Goal: Task Accomplishment & Management: Manage account settings

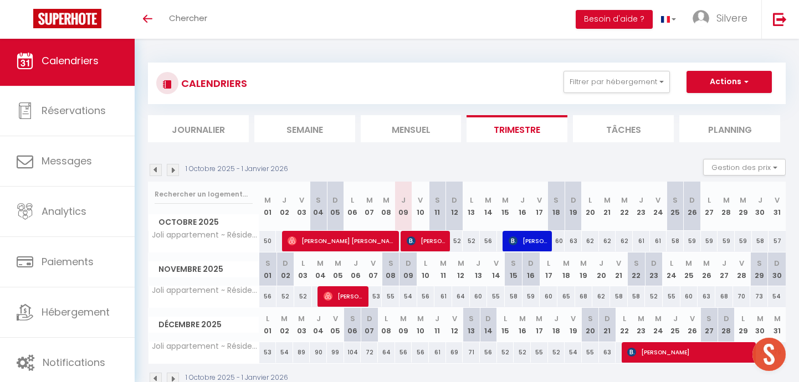
click at [438, 238] on span "[PERSON_NAME]" at bounding box center [427, 240] width 40 height 21
select select "OK"
select select "KO"
select select "0"
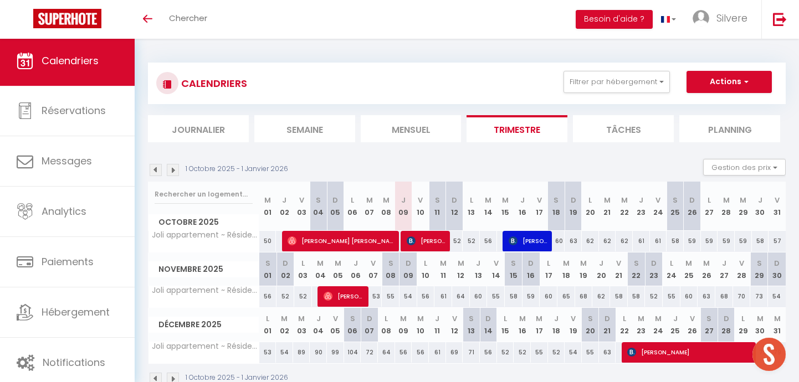
select select "1"
select select
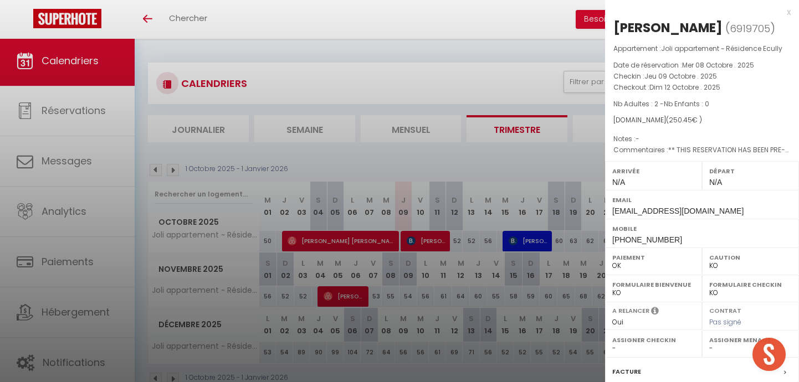
select select "42688"
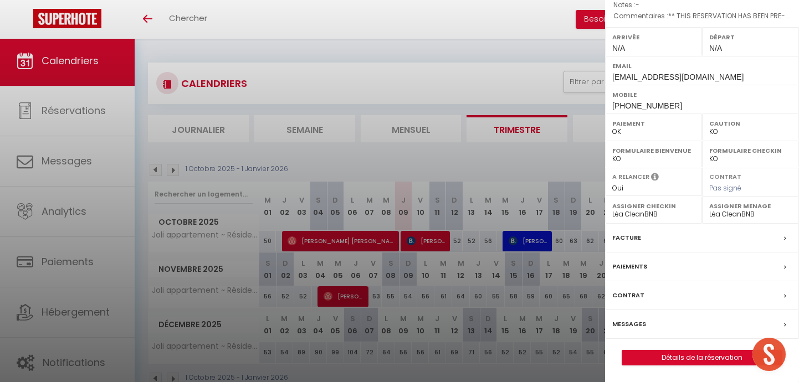
scroll to position [166, 0]
click at [633, 324] on label "Messages" at bounding box center [629, 325] width 34 height 12
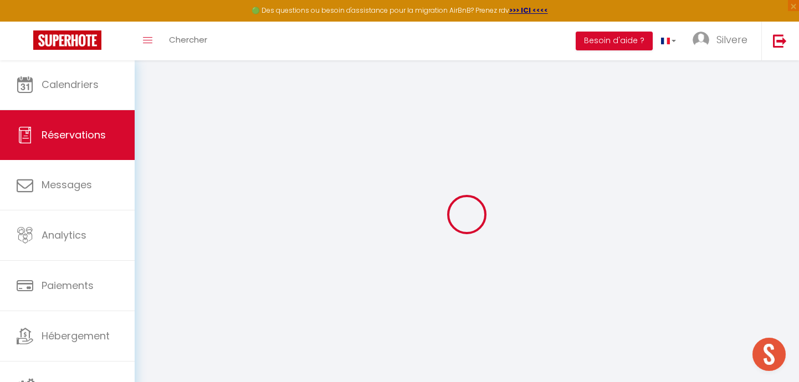
select select
checkbox input "false"
type textarea "** THIS RESERVATION HAS BEEN PRE-PAID ** Approximate time of arrival: between 1…"
select select
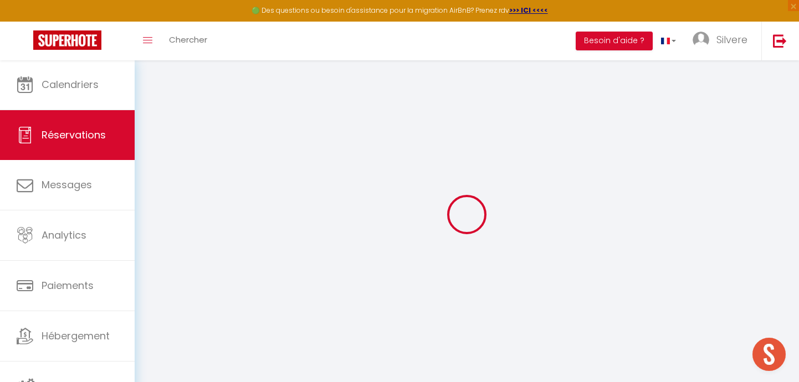
select select
checkbox input "false"
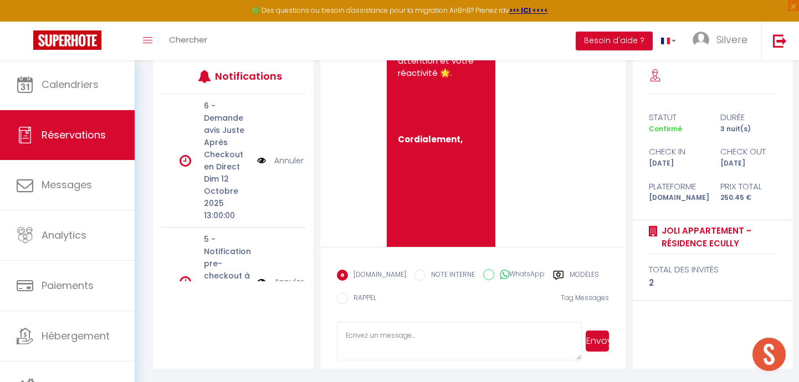
scroll to position [145, 0]
click at [570, 276] on label "Modèles" at bounding box center [584, 277] width 29 height 14
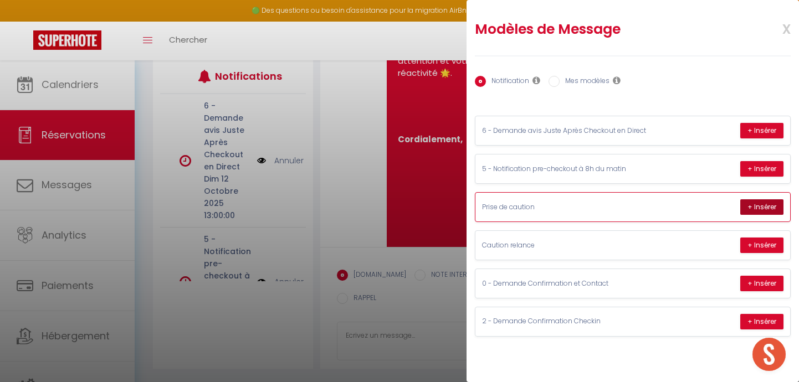
click at [756, 209] on button "+ Insérer" at bounding box center [761, 207] width 43 height 16
type textarea "Bonjour Jean-Dominique, Nous vous remercions pour votre réservation avec nous !…"
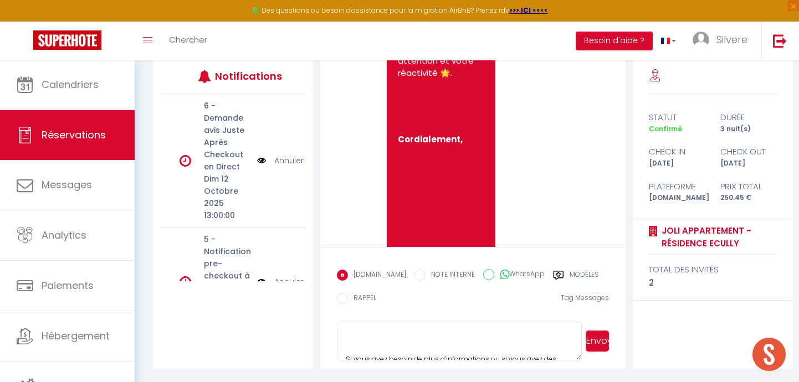
click at [470, 319] on form "Booking.com NOTE INTERNE WhatsApp Modèles 9 « ‹ » › Oct 2025 2020 ~ 2030 Dim Lu…" at bounding box center [472, 308] width 305 height 122
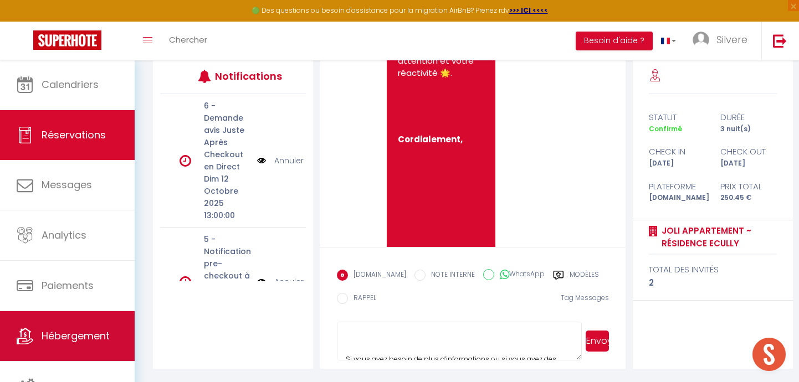
click at [88, 327] on link "Hébergement" at bounding box center [67, 336] width 135 height 50
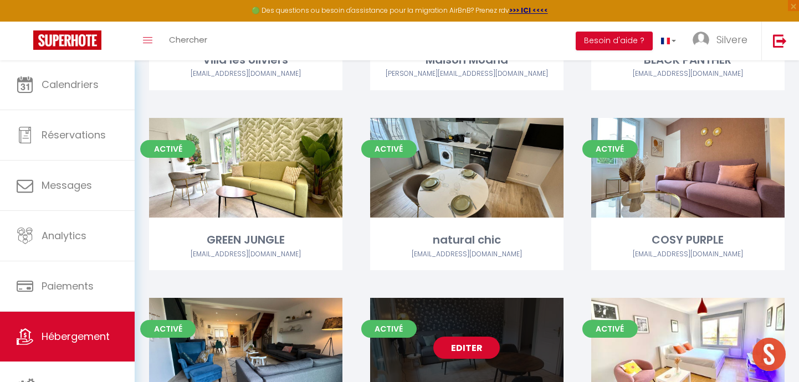
scroll to position [3433, 0]
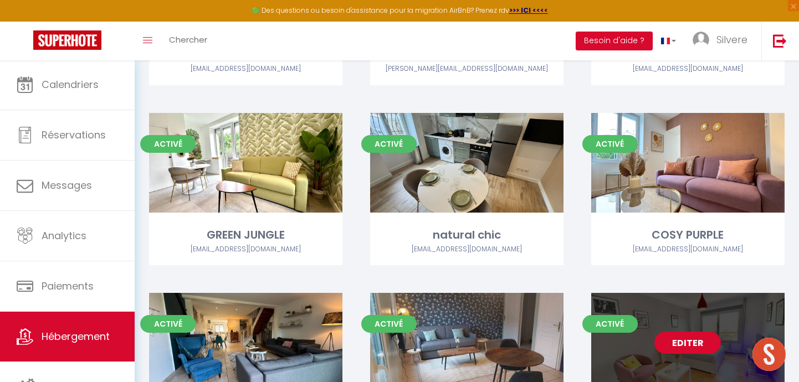
click at [682, 332] on link "Editer" at bounding box center [687, 343] width 66 height 22
select select "3"
select select "2"
select select "1"
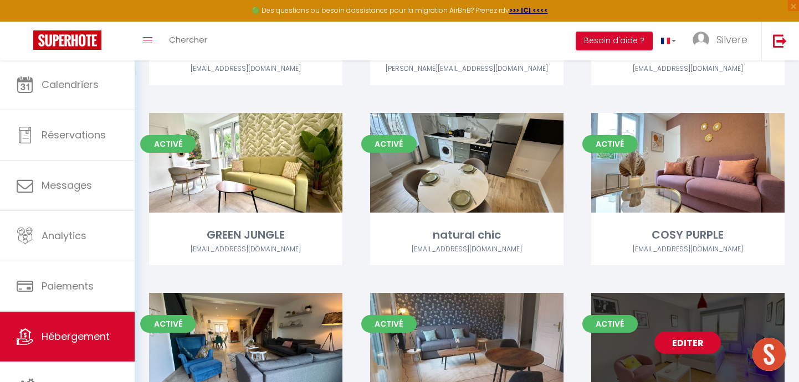
select select
select select "28"
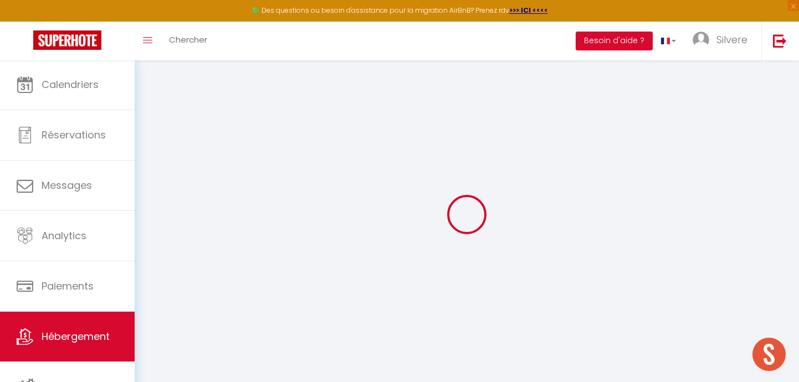
select select
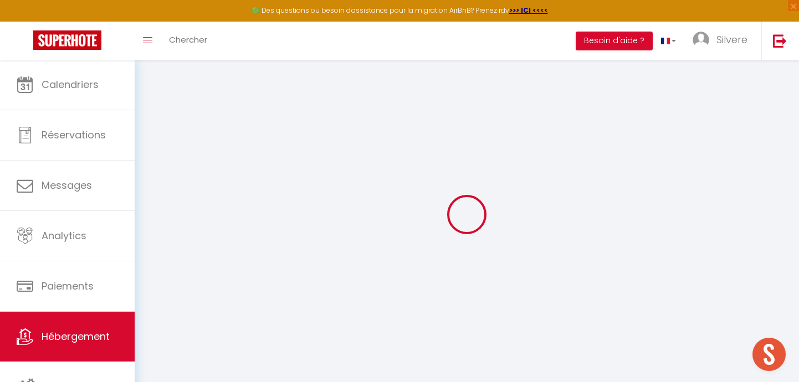
select select
checkbox input "false"
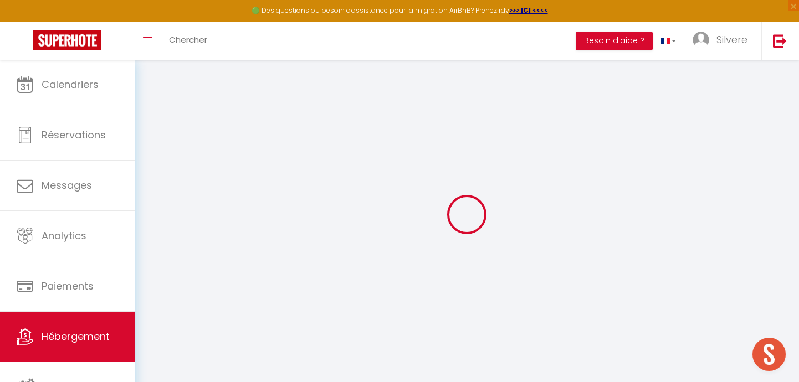
select select
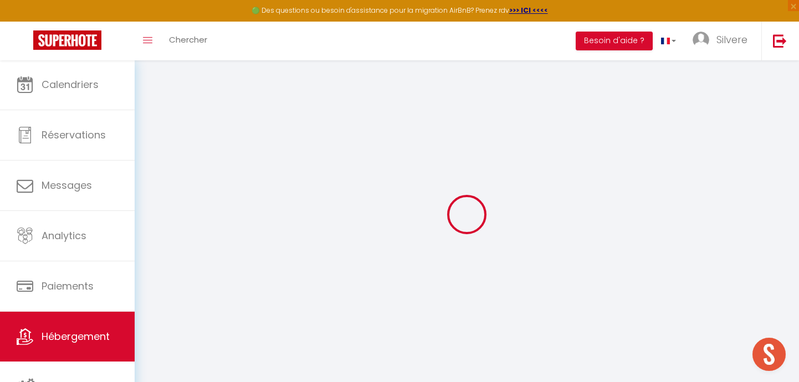
select select
checkbox input "false"
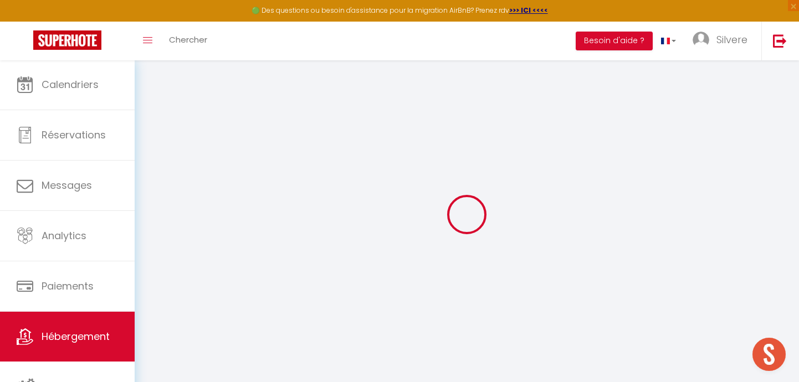
checkbox input "false"
select select
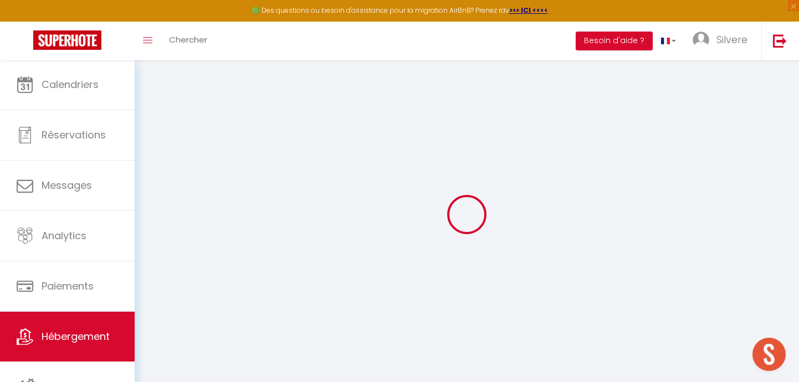
select select
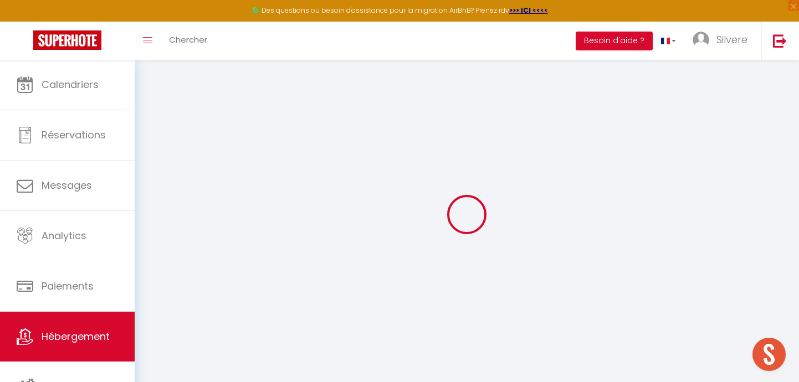
checkbox input "false"
select select
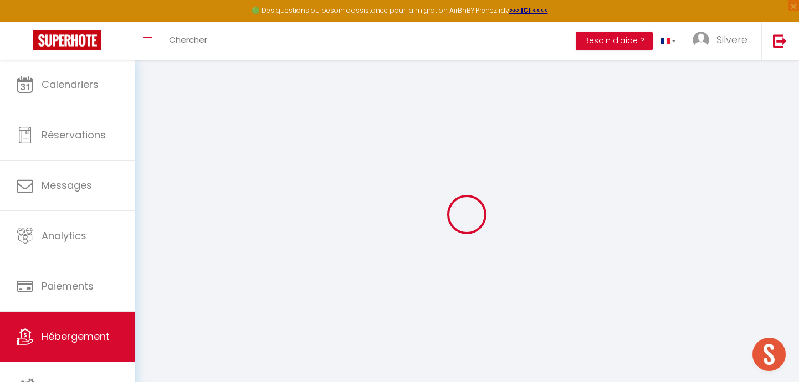
select select
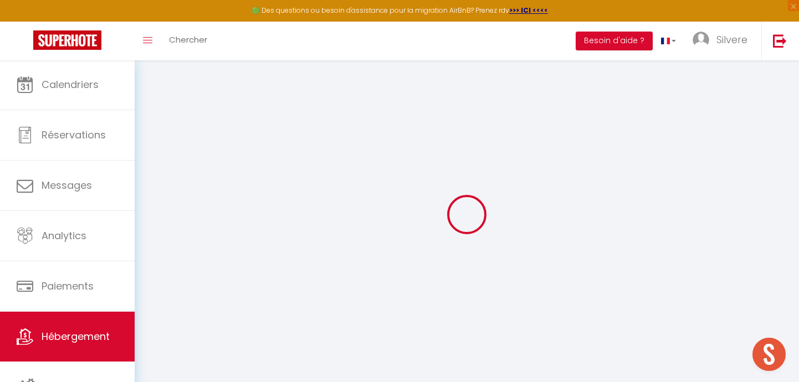
select select
checkbox input "false"
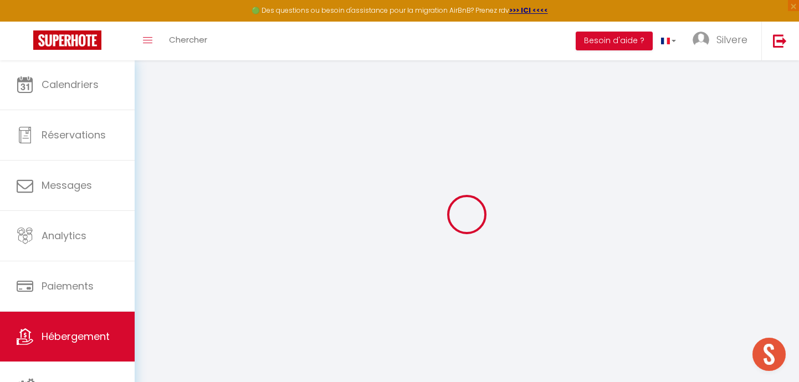
checkbox input "false"
select select
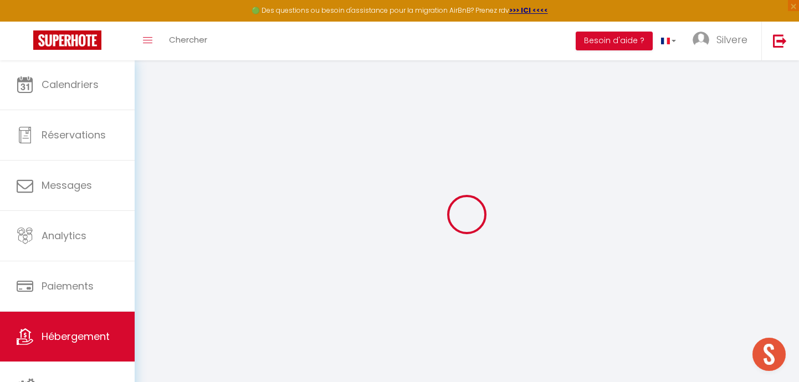
select select
checkbox input "false"
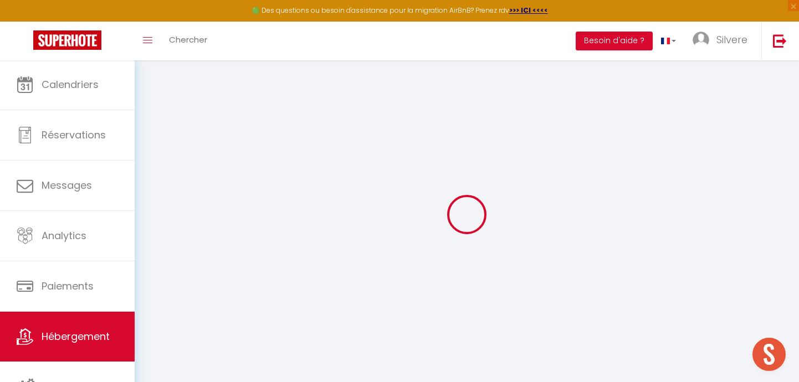
checkbox input "false"
select select
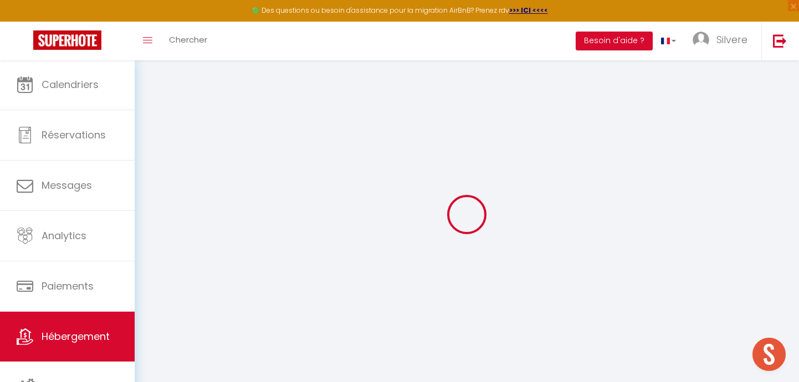
type input "Joli appartement ~ Résidence Ecully"
type input "Ilan"
type input "[PERSON_NAME]"
type input "24 chemin de charriere blanche"
type input "69130"
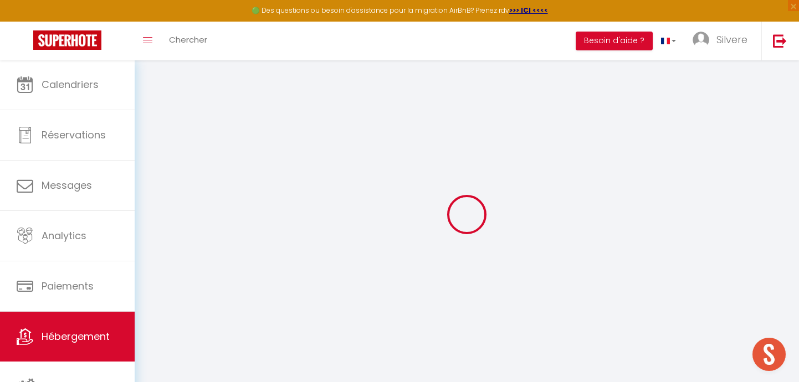
type input "ECULLY"
select select "2"
type input "60"
type input "45"
select select
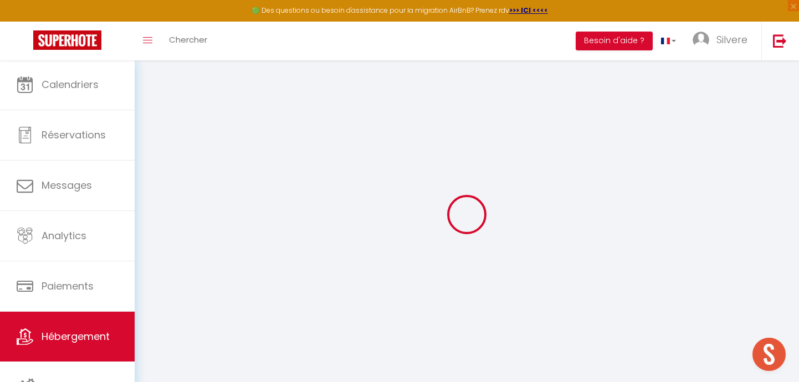
select select
type input "24 Chemin de Charrière Blanche"
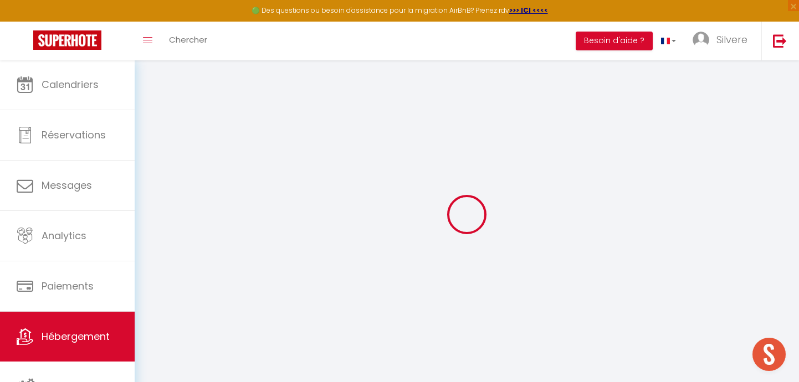
type input "69130"
type input "Écully"
type input "[EMAIL_ADDRESS][DOMAIN_NAME]"
select select
checkbox input "false"
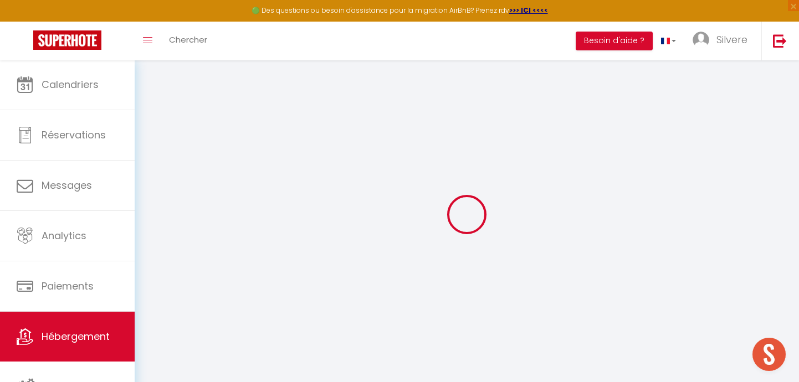
checkbox input "false"
type input "45"
type input "0"
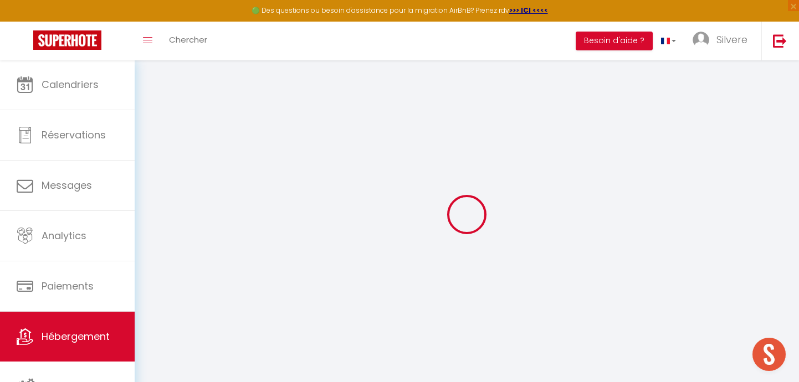
type input "0"
select select "42688"
select select
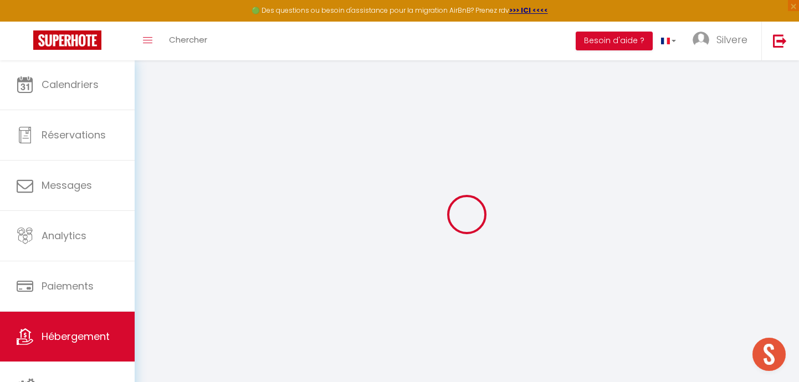
select select
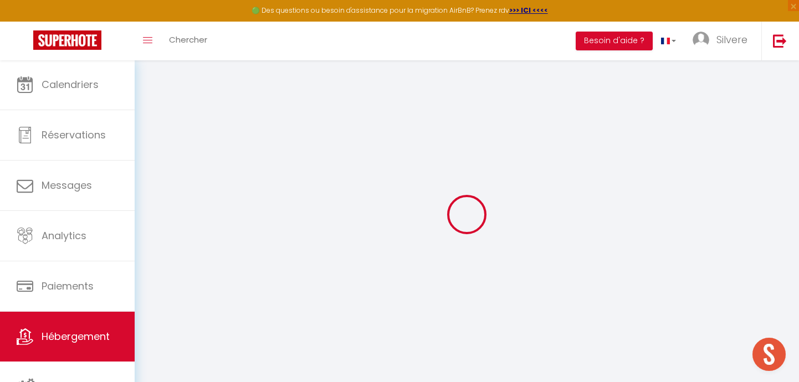
checkbox input "false"
select select
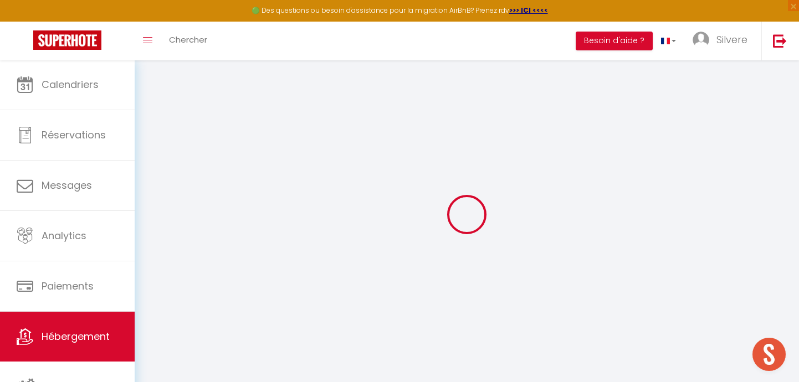
select select
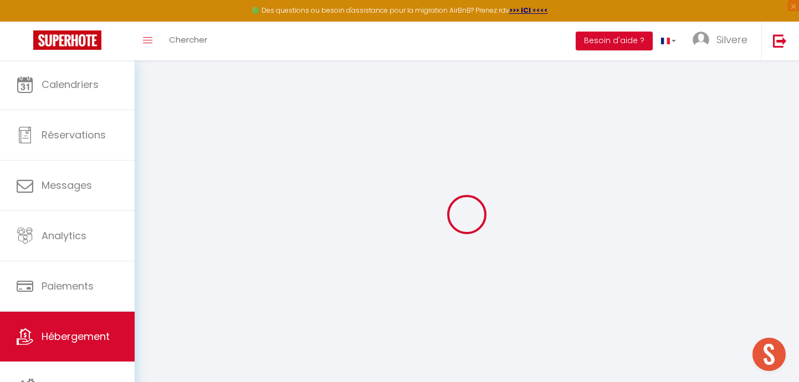
checkbox input "false"
select select
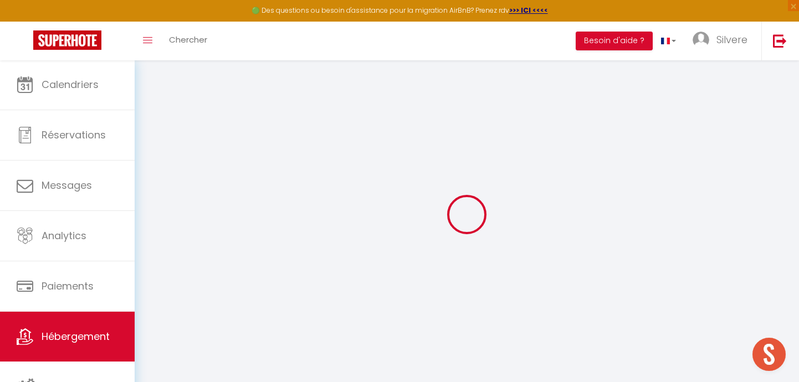
checkbox input "false"
select select "16:00"
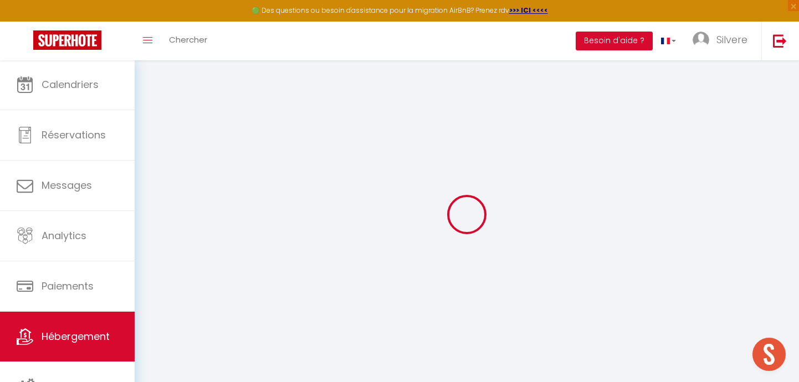
select select "23:45"
select select "11:00"
select select "30"
select select "120"
select select
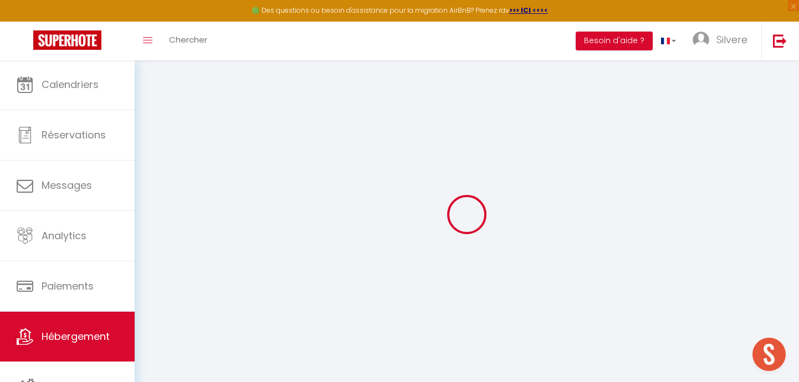
checkbox input "false"
select select
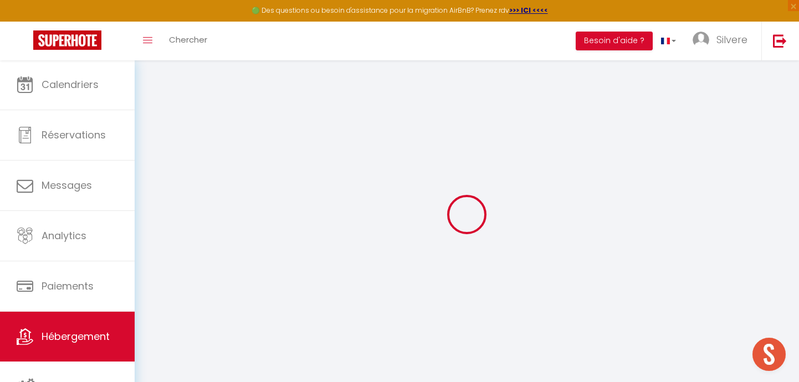
checkbox input "false"
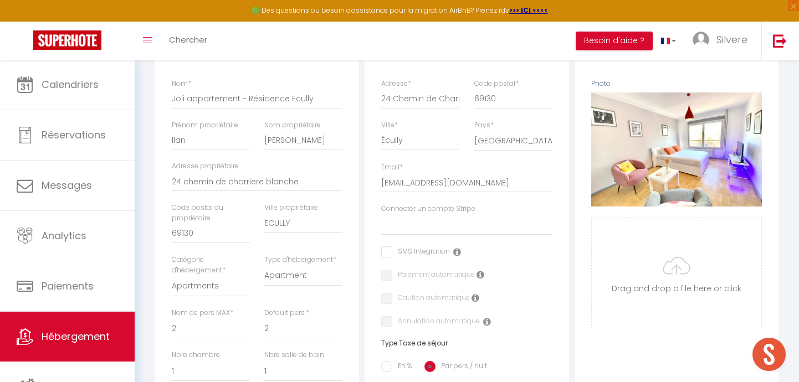
scroll to position [172, 0]
select select
checkbox input "false"
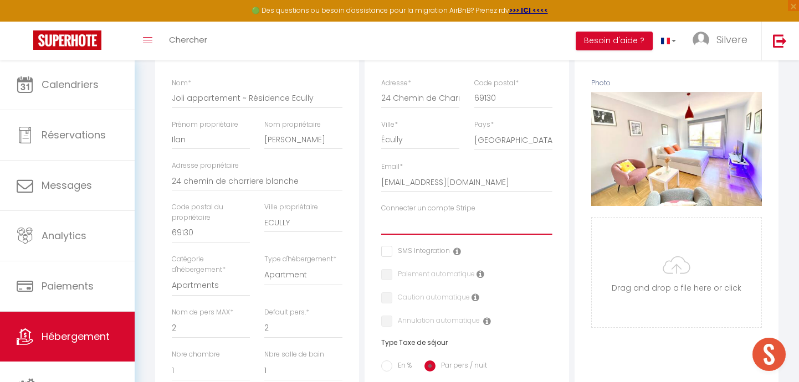
checkbox input "false"
select select "11431"
checkbox input "false"
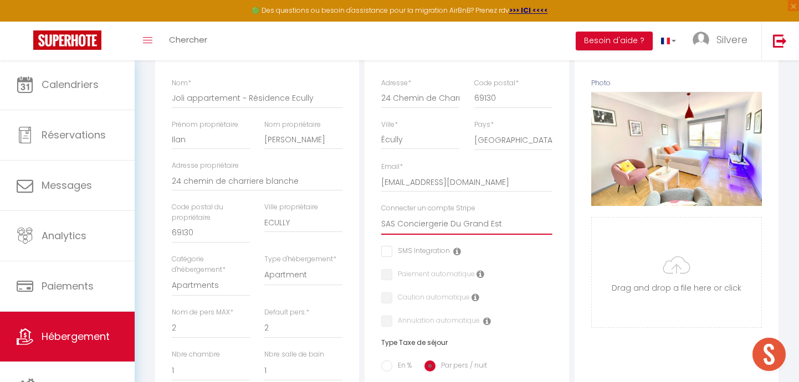
checkbox input "false"
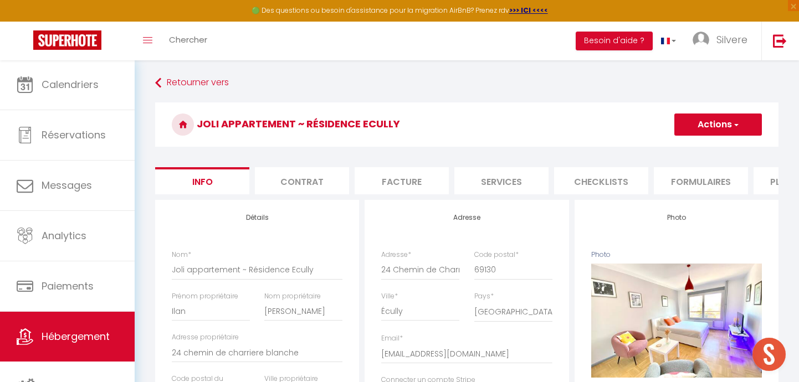
scroll to position [0, 0]
click at [719, 117] on button "Actions" at bounding box center [718, 125] width 88 height 22
click at [681, 148] on input "Enregistrer" at bounding box center [674, 148] width 41 height 11
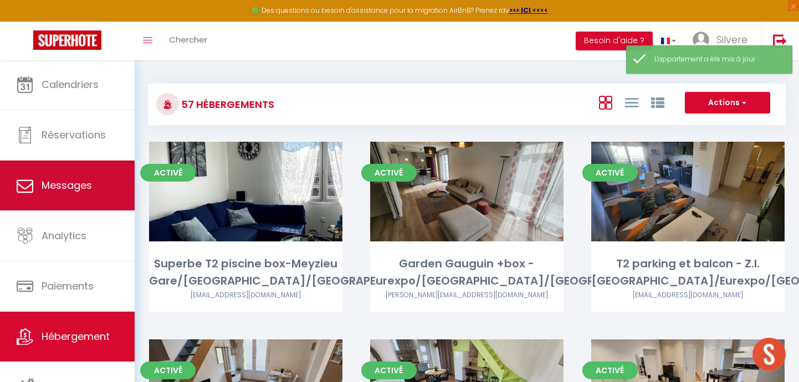
click at [86, 178] on span "Messages" at bounding box center [67, 185] width 50 height 14
select select "message"
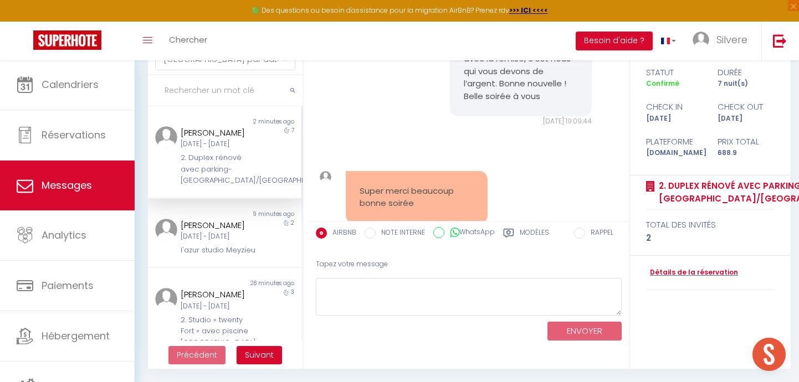
scroll to position [68, 0]
click at [429, 291] on textarea at bounding box center [469, 298] width 306 height 38
click at [534, 232] on label "Modèles" at bounding box center [534, 235] width 29 height 14
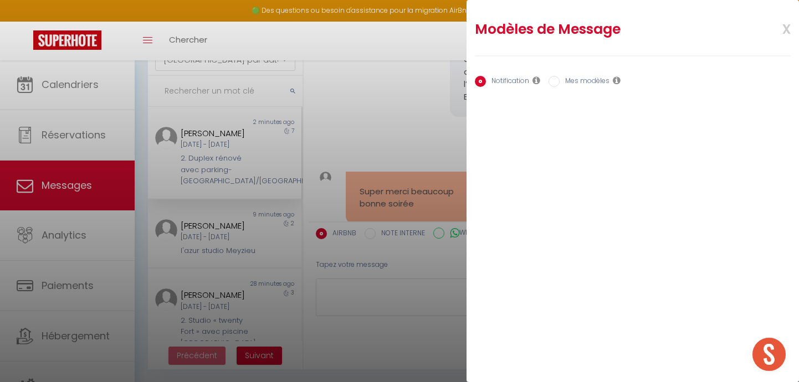
click at [558, 77] on input "Mes modèles" at bounding box center [553, 81] width 11 height 11
radio input "true"
radio input "false"
click at [781, 24] on span "x" at bounding box center [773, 28] width 35 height 26
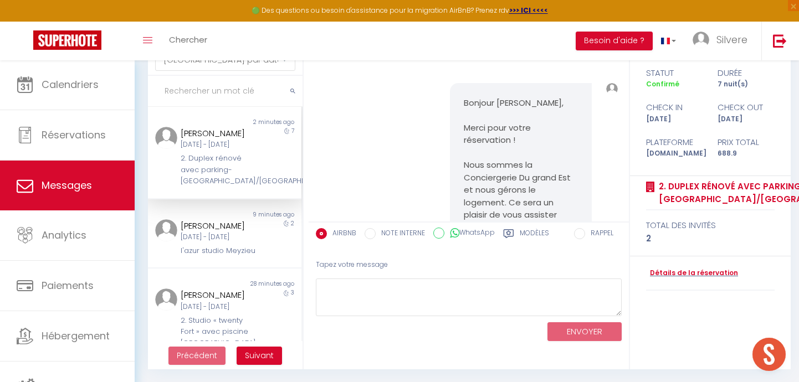
scroll to position [0, 0]
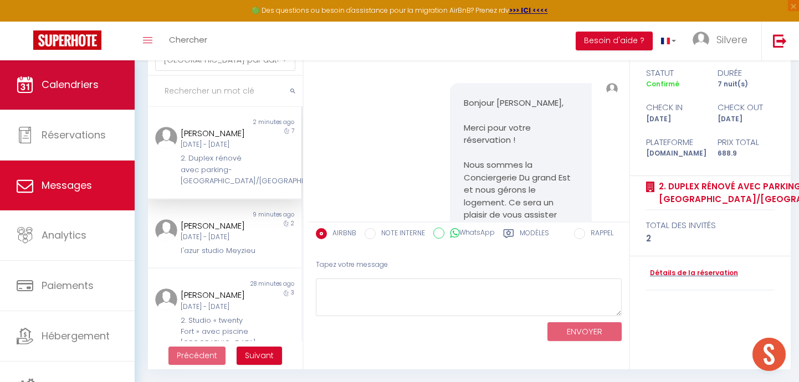
click at [79, 98] on link "Calendriers" at bounding box center [67, 85] width 135 height 50
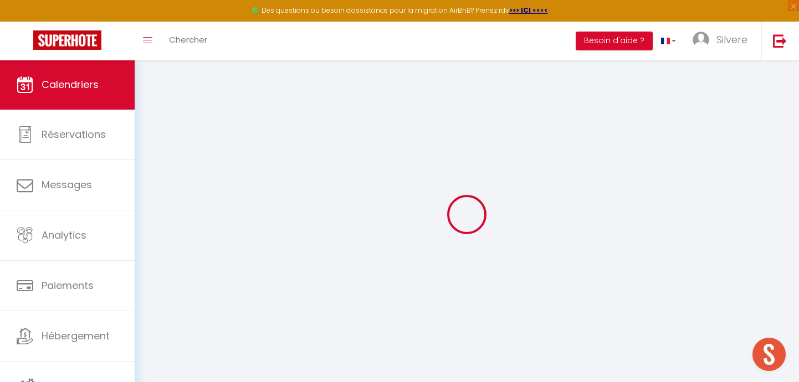
select select
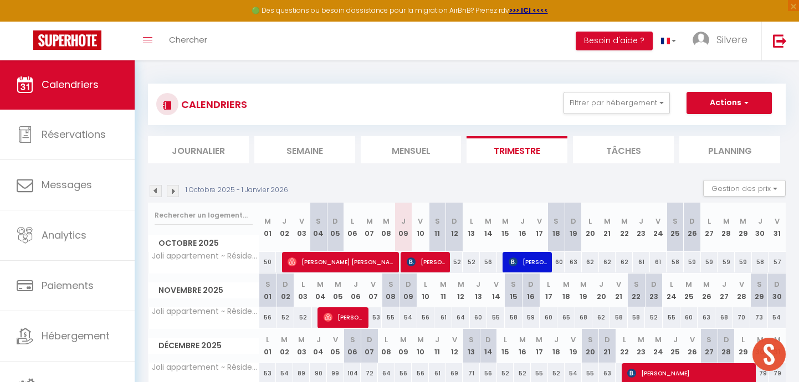
click at [420, 267] on span "[PERSON_NAME]" at bounding box center [427, 262] width 40 height 21
select select "OK"
select select "KO"
select select "0"
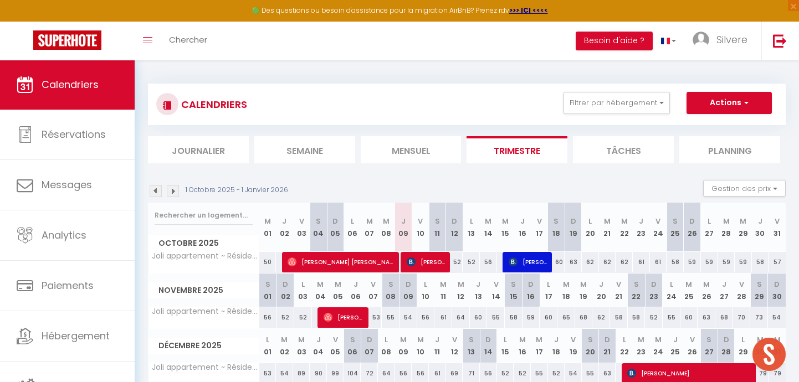
select select "1"
select select
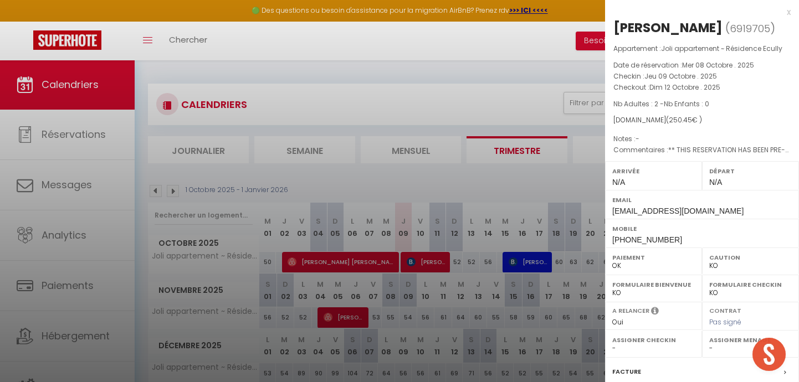
select select "42688"
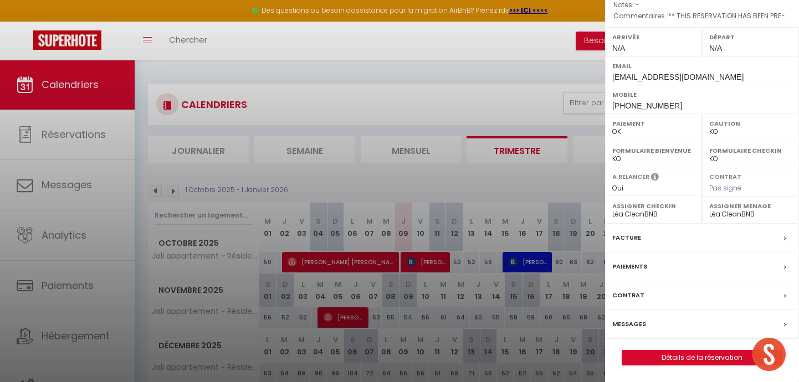
scroll to position [166, 0]
click at [639, 321] on label "Messages" at bounding box center [629, 325] width 34 height 12
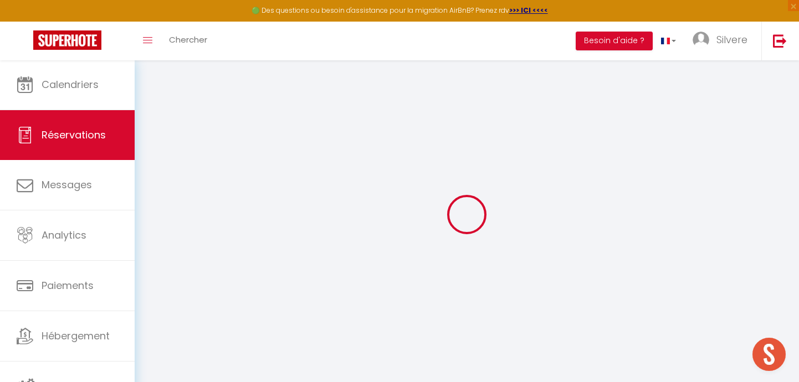
select select
checkbox input "false"
select select
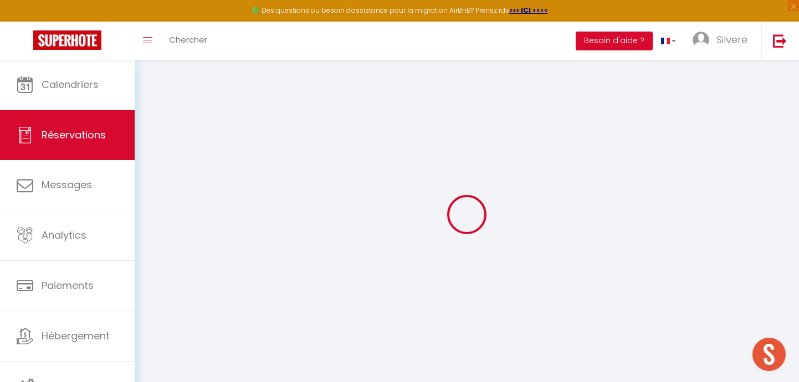
checkbox input "false"
type textarea "** THIS RESERVATION HAS BEEN PRE-PAID ** Approximate time of arrival: between 1…"
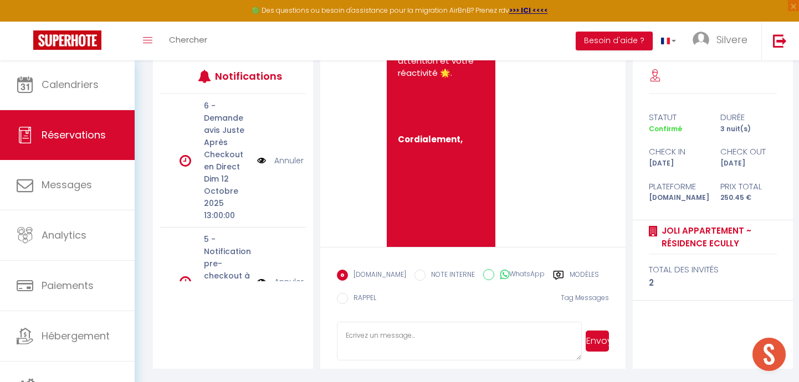
scroll to position [145, 0]
click at [522, 327] on textarea at bounding box center [459, 341] width 245 height 39
click at [571, 277] on label "Modèles" at bounding box center [584, 277] width 29 height 14
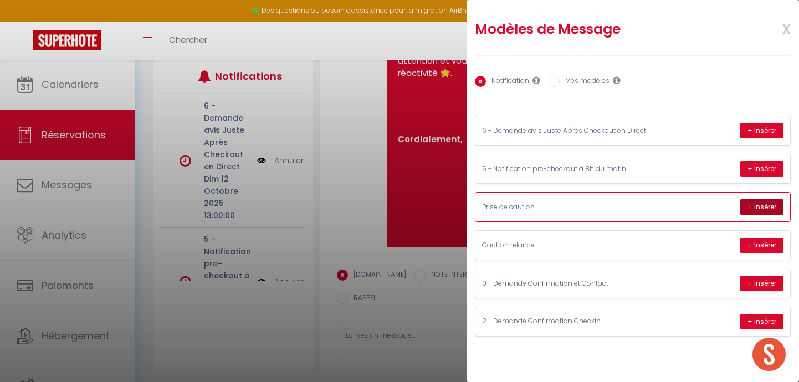
click at [753, 204] on button "+ Insérer" at bounding box center [761, 207] width 43 height 16
type textarea "Bonjour Jean-Dominique, Nous vous remercions pour votre réservation avec nous !…"
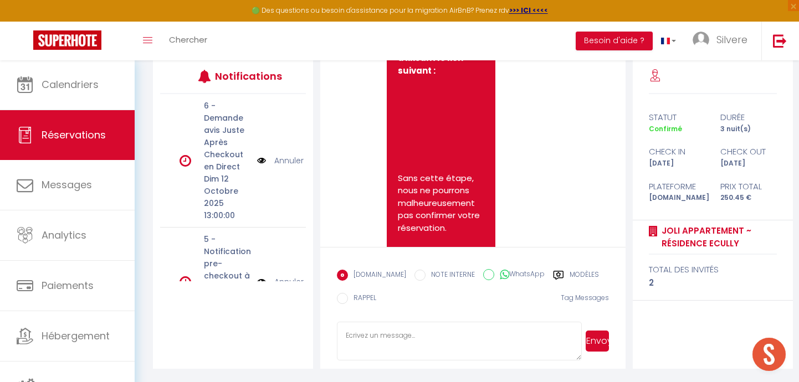
scroll to position [4926, 0]
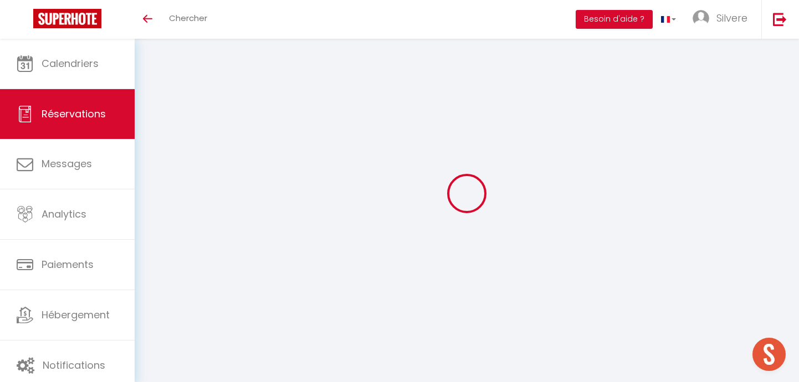
scroll to position [39, 0]
select select
checkbox input "false"
select select
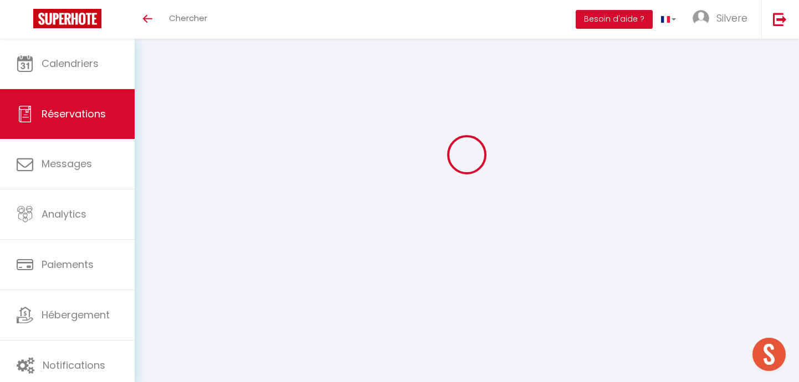
select select
checkbox input "false"
type textarea "** THIS RESERVATION HAS BEEN PRE-PAID ** Approximate time of arrival: between 1…"
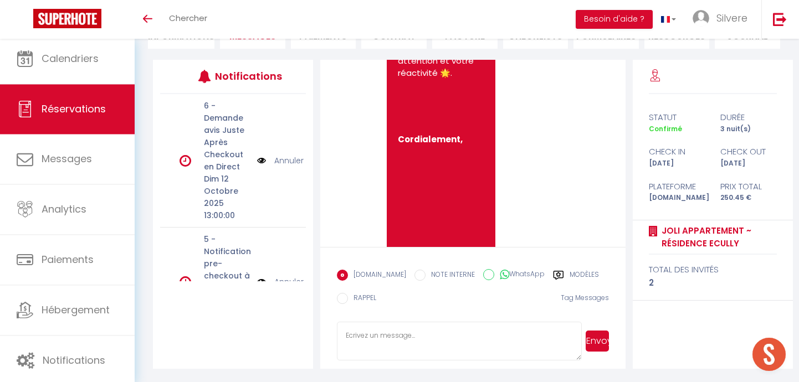
scroll to position [124, 0]
click at [510, 346] on textarea at bounding box center [459, 341] width 245 height 39
click at [573, 274] on label "Modèles" at bounding box center [584, 277] width 29 height 14
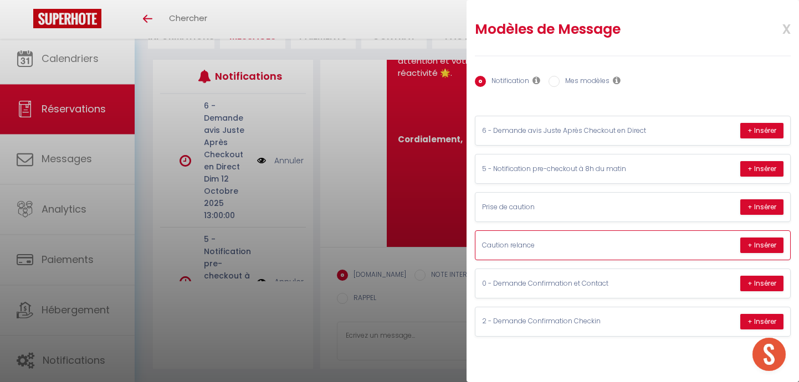
click at [568, 234] on div "Caution relance + Insérer" at bounding box center [632, 245] width 315 height 29
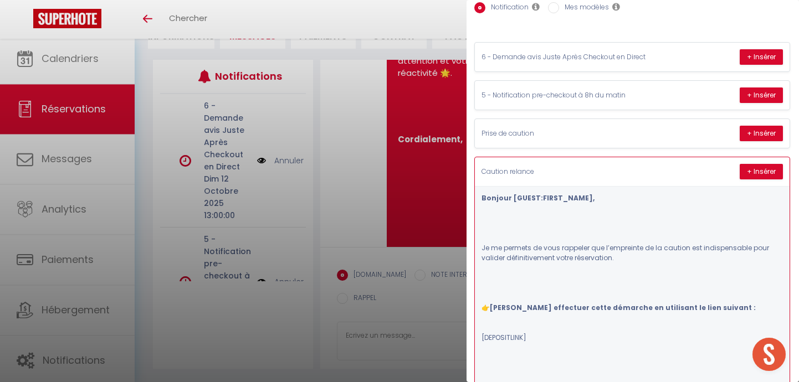
scroll to position [72, 1]
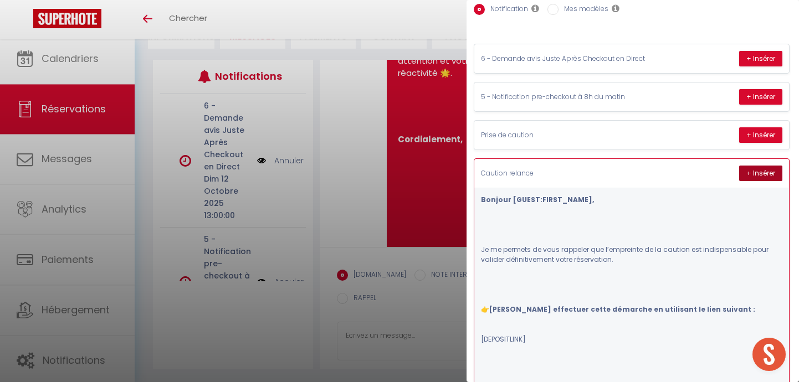
click at [758, 171] on button "+ Insérer" at bounding box center [760, 174] width 43 height 16
type textarea "Bonjour [PERSON_NAME], Je me permets de vous rappeler que l’empreinte de la cau…"
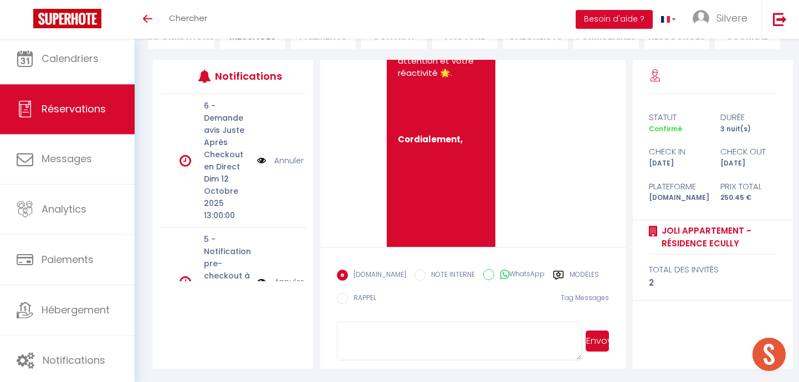
scroll to position [166, 0]
click at [592, 340] on button "Envoyer" at bounding box center [597, 341] width 23 height 21
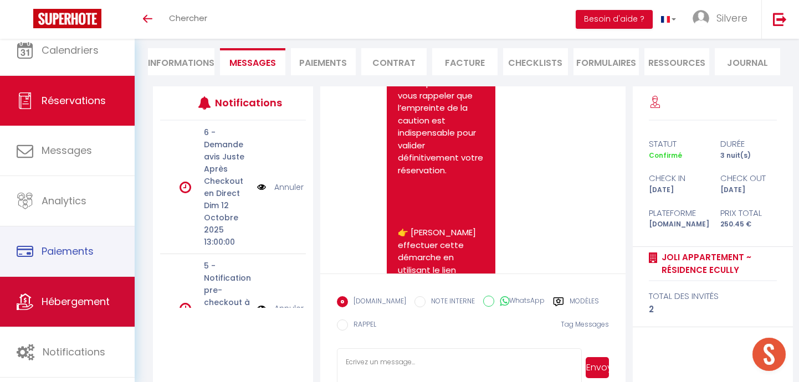
scroll to position [7, 0]
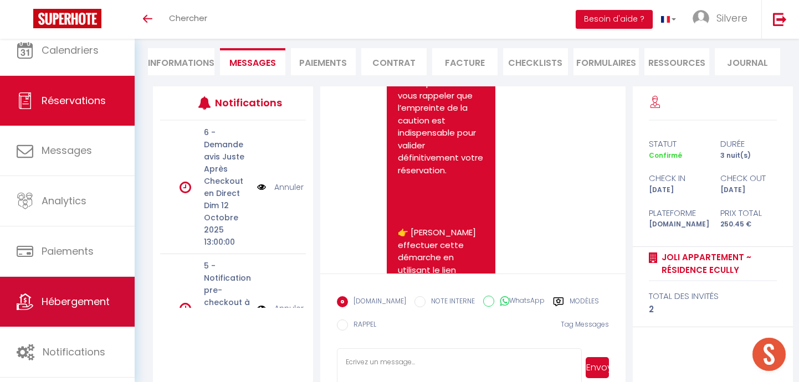
click at [71, 294] on link "Hébergement" at bounding box center [67, 302] width 135 height 50
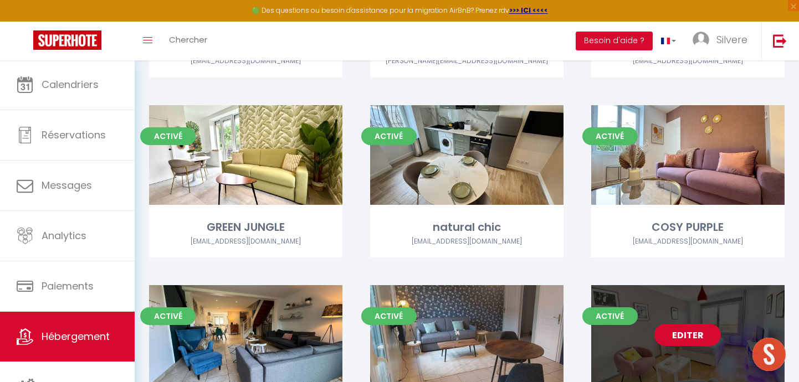
scroll to position [3440, 0]
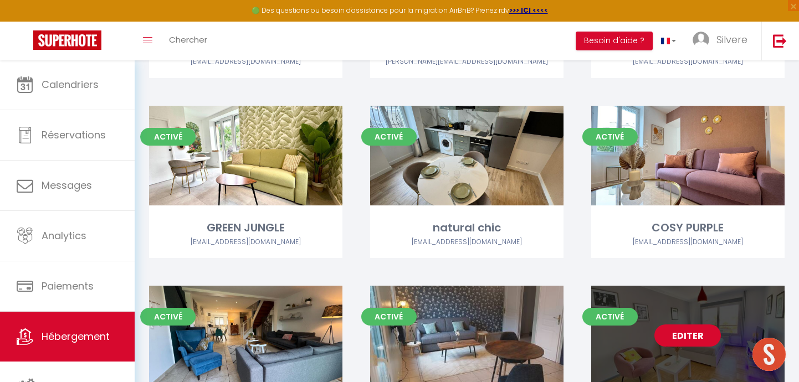
click at [702, 325] on link "Editer" at bounding box center [687, 336] width 66 height 22
click at [699, 325] on link "Editer" at bounding box center [687, 336] width 66 height 22
select select "3"
select select "2"
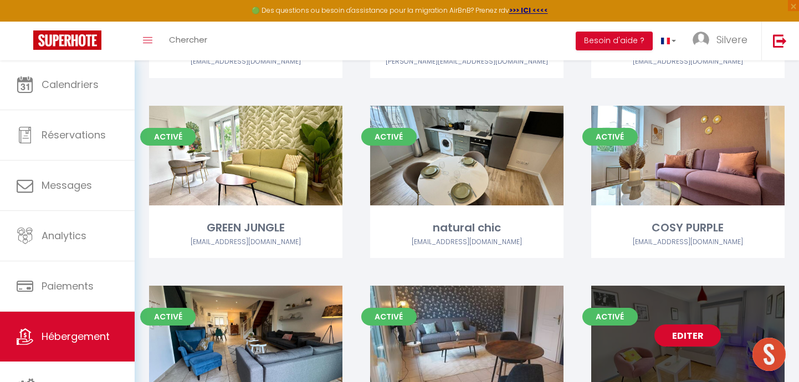
select select "1"
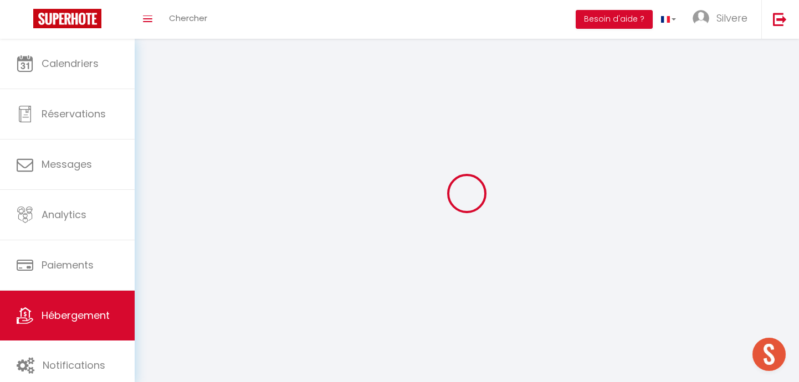
select select
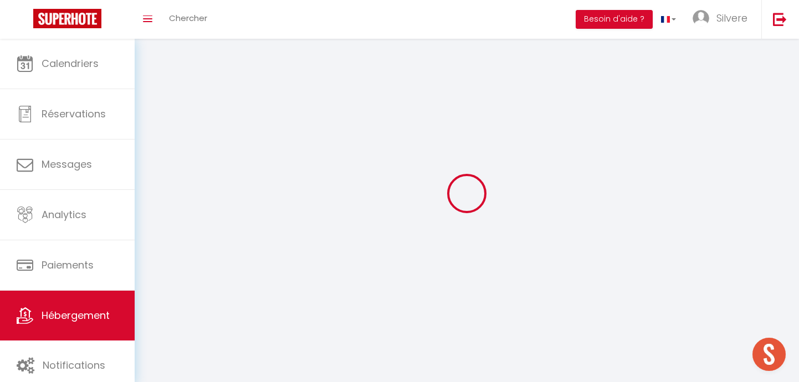
select select
checkbox input "false"
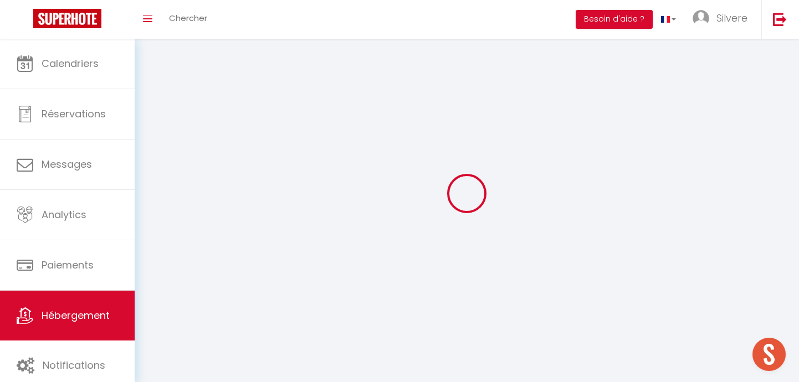
select select
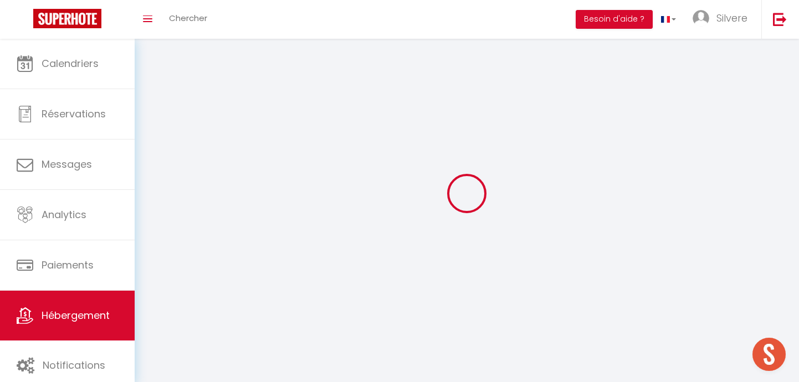
select select
checkbox input "false"
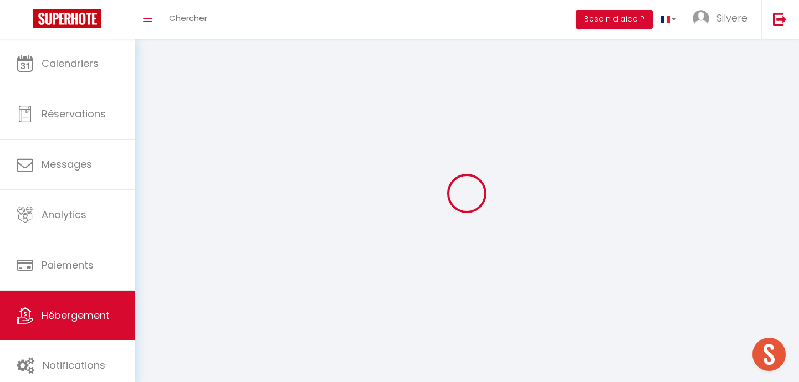
checkbox input "false"
select select
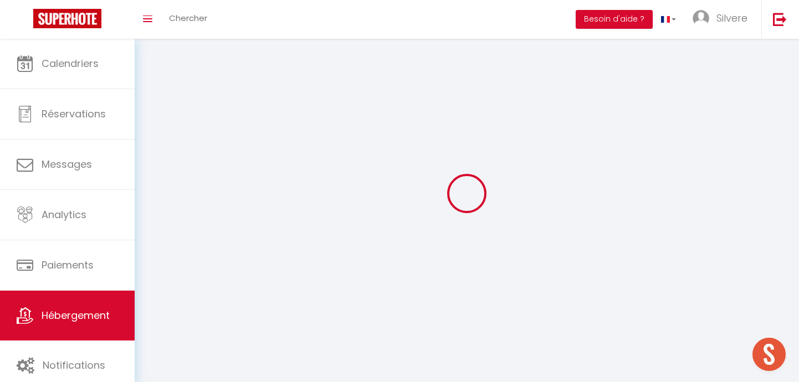
select select
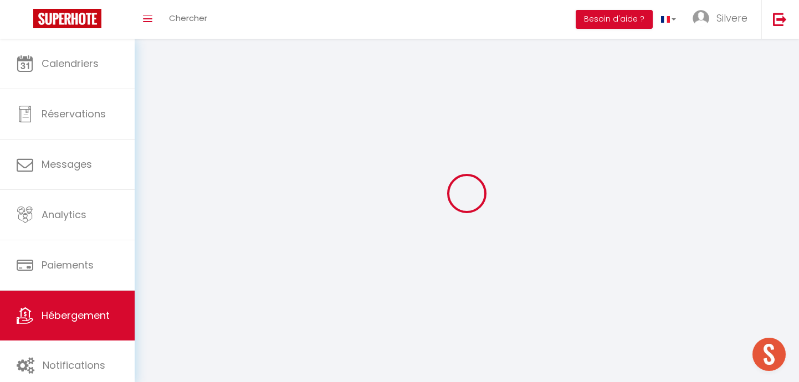
select select
checkbox input "false"
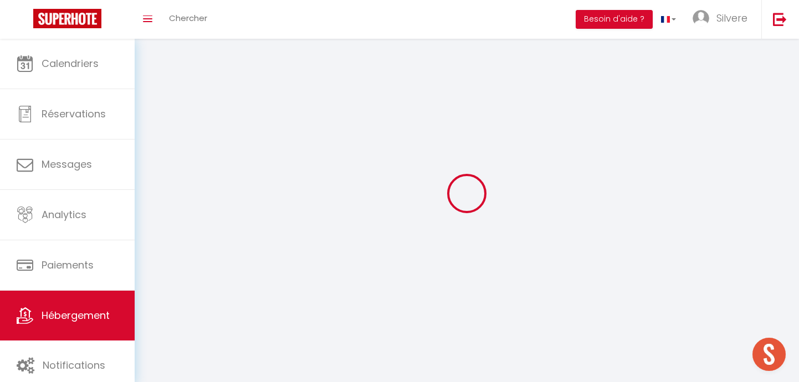
checkbox input "false"
select select
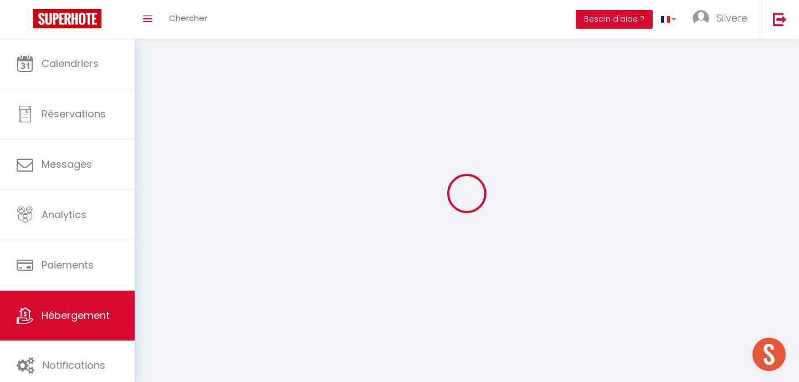
select select
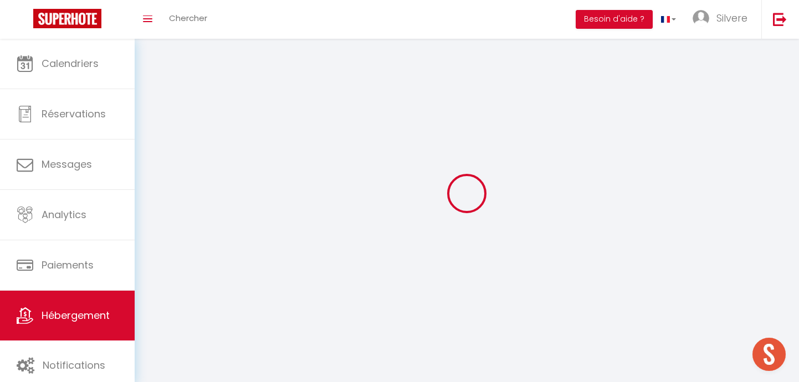
checkbox input "false"
select select
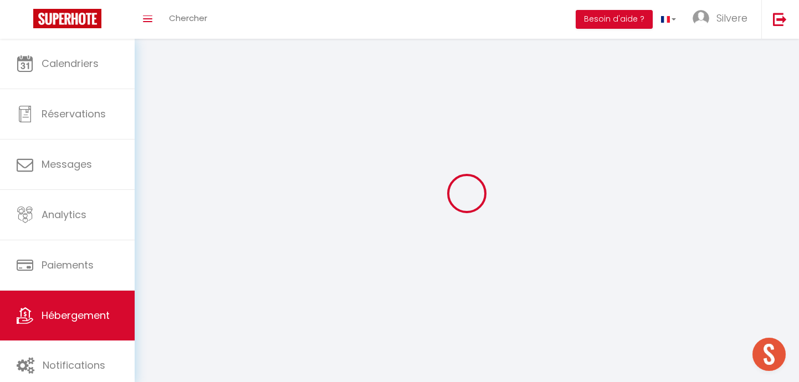
select select
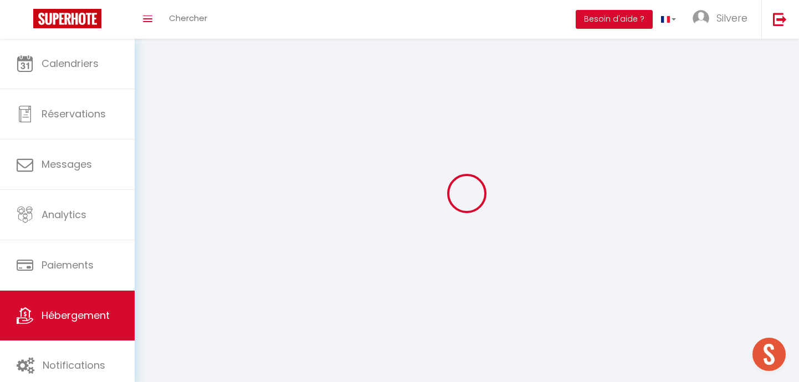
select select
checkbox input "false"
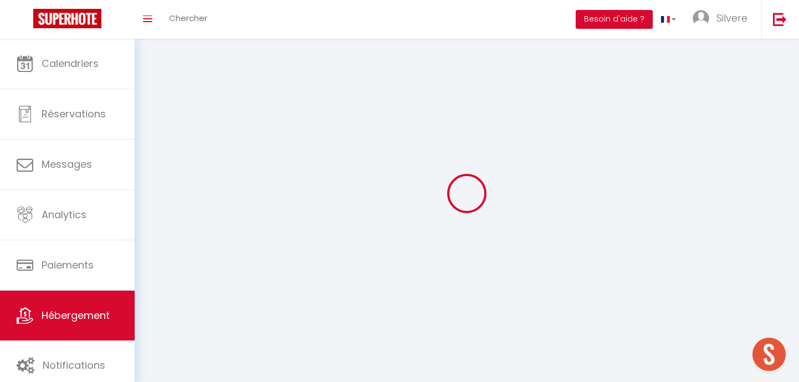
checkbox input "false"
select select
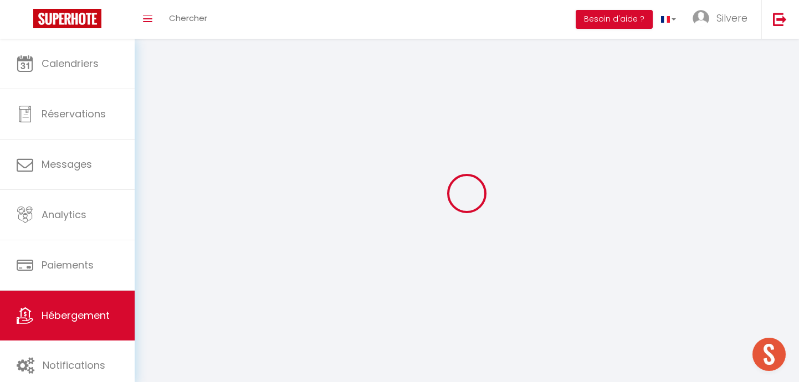
select select "28"
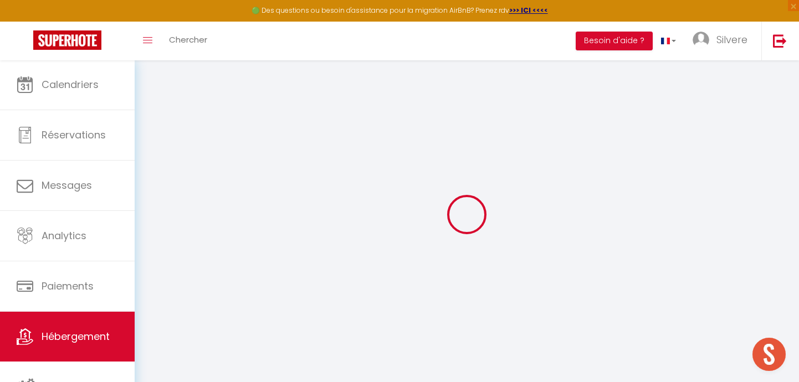
select select
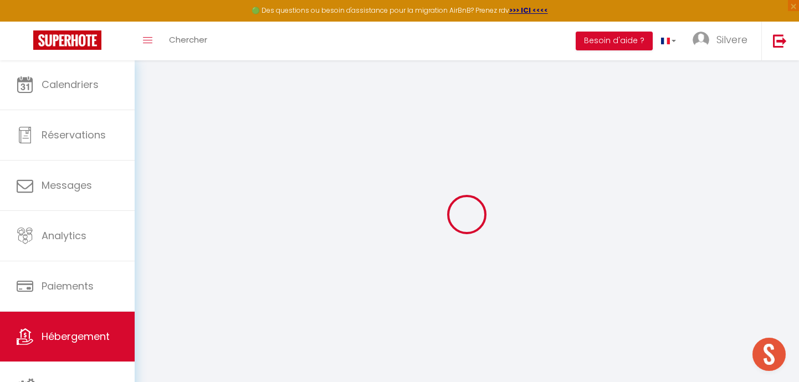
select select
checkbox input "false"
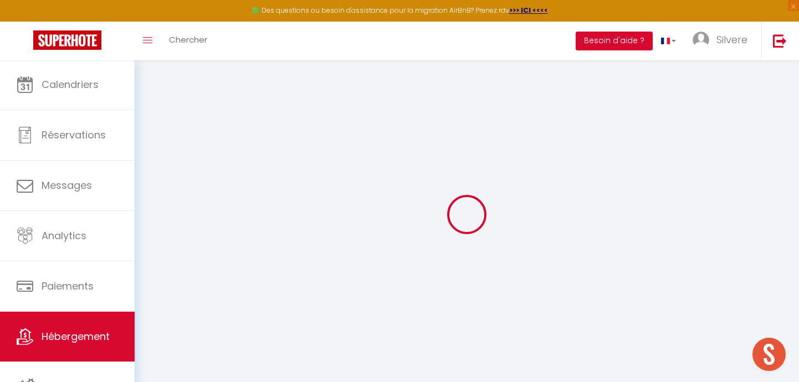
select select
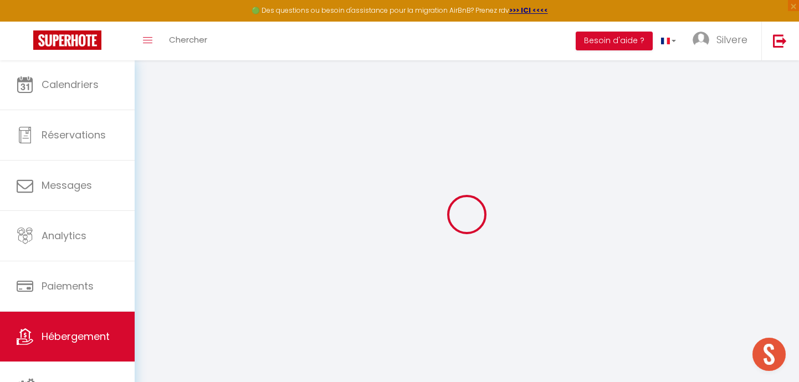
select select
checkbox input "false"
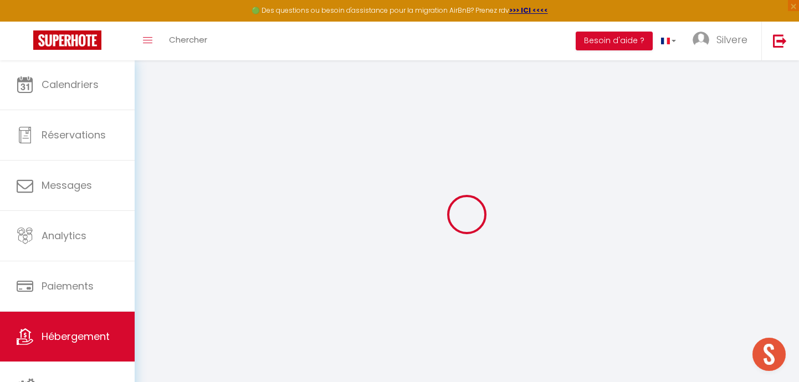
checkbox input "false"
select select
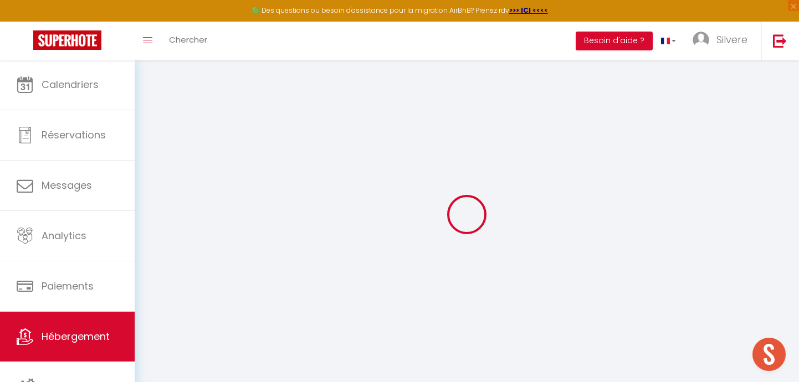
select select
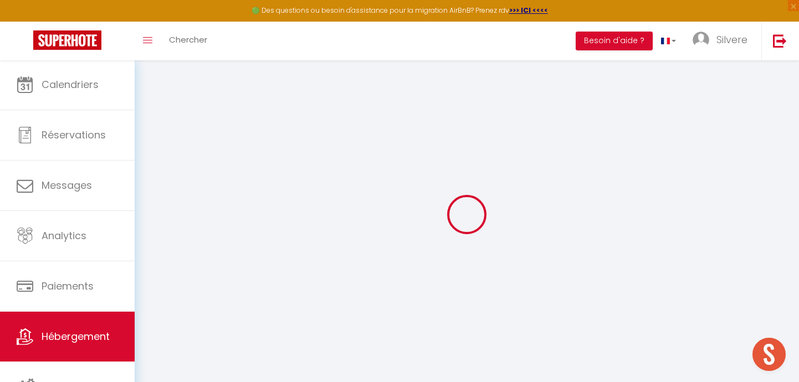
checkbox input "false"
select select
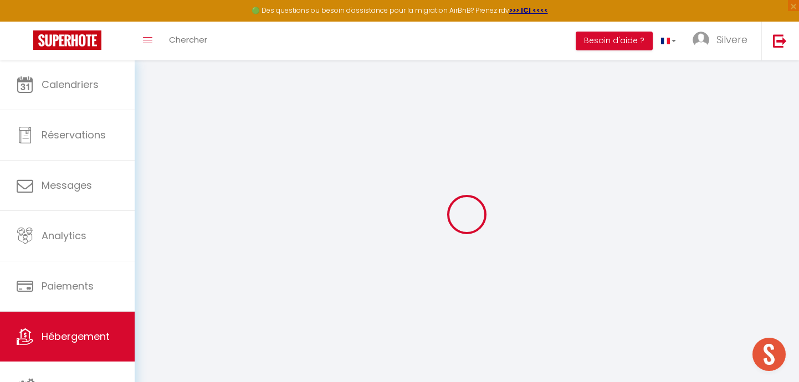
select select
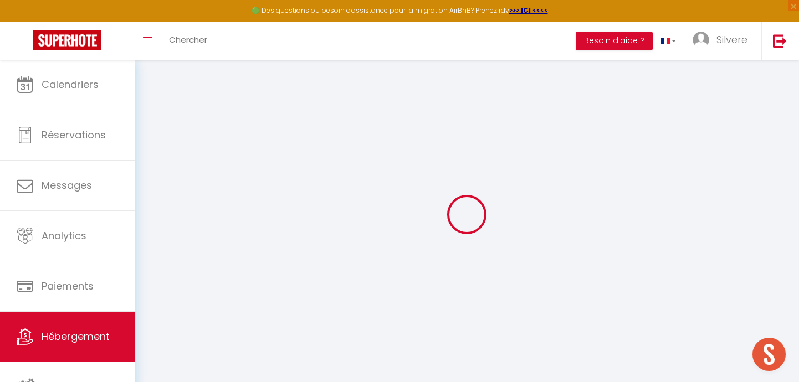
select select
checkbox input "false"
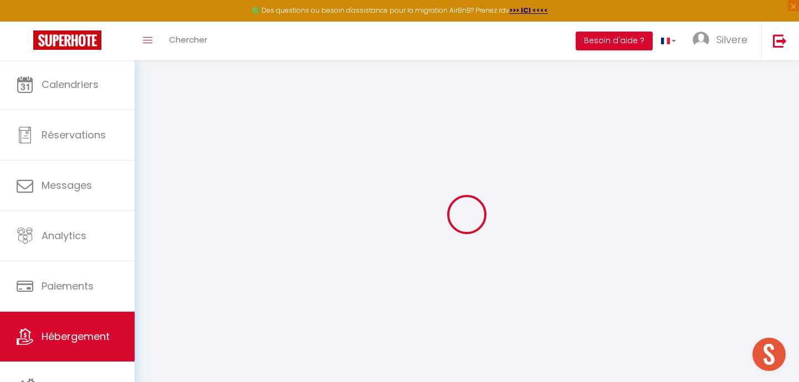
checkbox input "false"
select select
type input "Joli appartement ~ Résidence Ecully"
type input "Ilan"
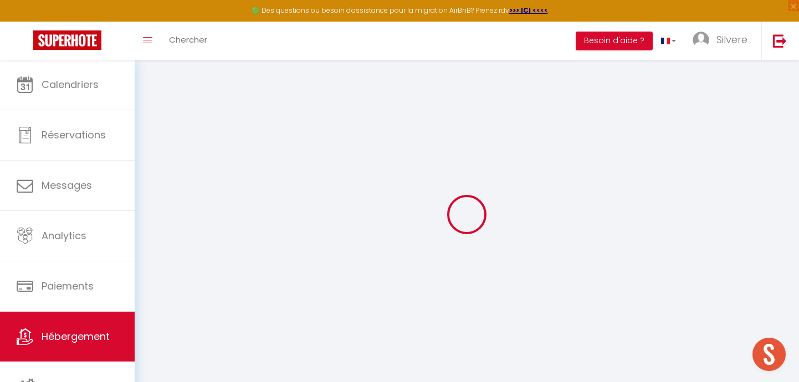
type input "[PERSON_NAME]"
type input "24 chemin de charriere blanche"
type input "69130"
type input "ECULLY"
select select "2"
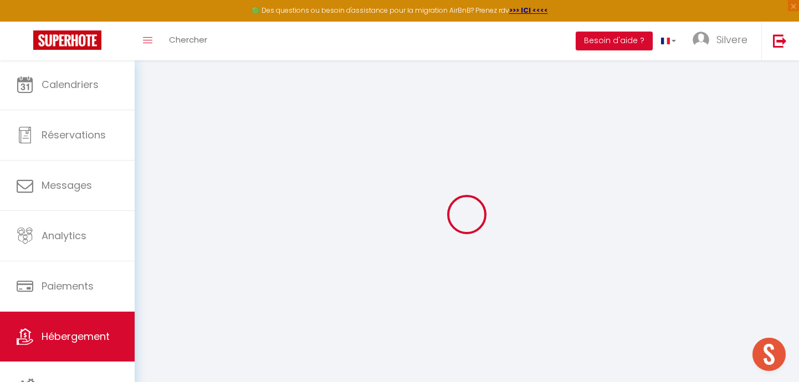
type input "60"
type input "45"
select select
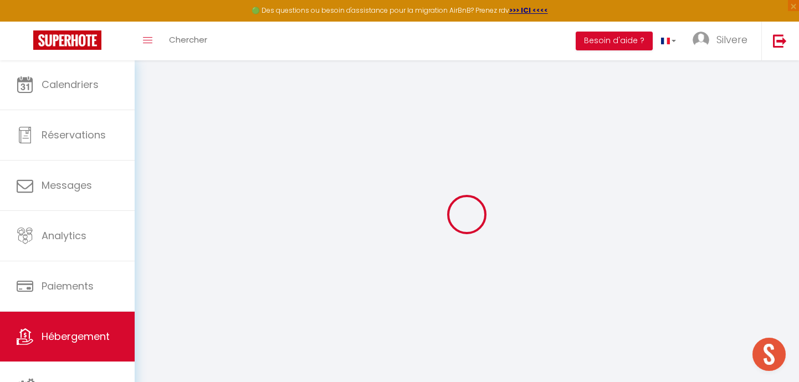
select select
type input "24 Chemin de Charrière Blanche"
type input "69130"
type input "Écully"
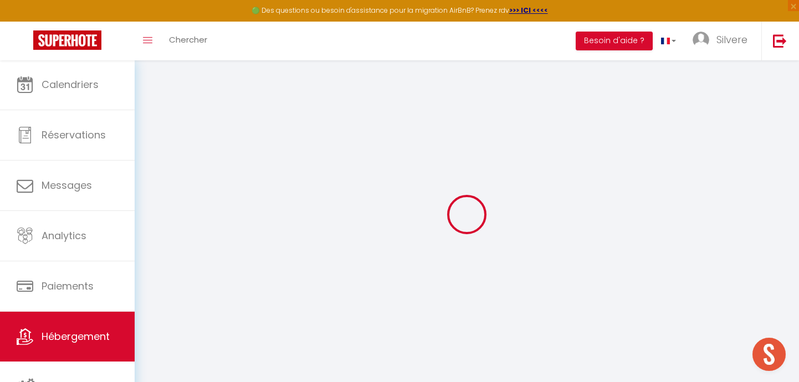
type input "[EMAIL_ADDRESS][DOMAIN_NAME]"
select select "11431"
checkbox input "false"
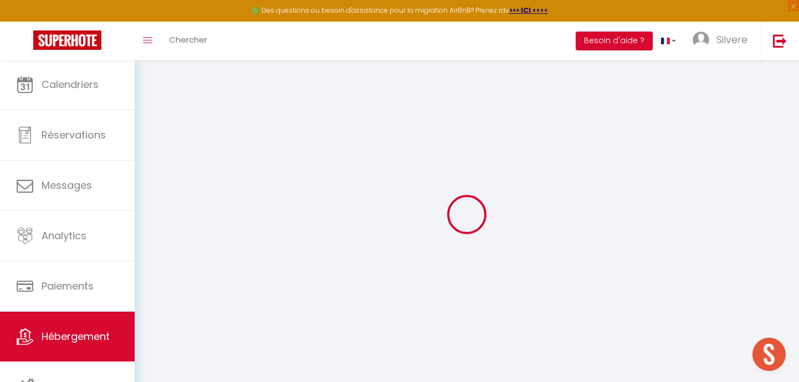
checkbox input "false"
type input "45"
type input "0"
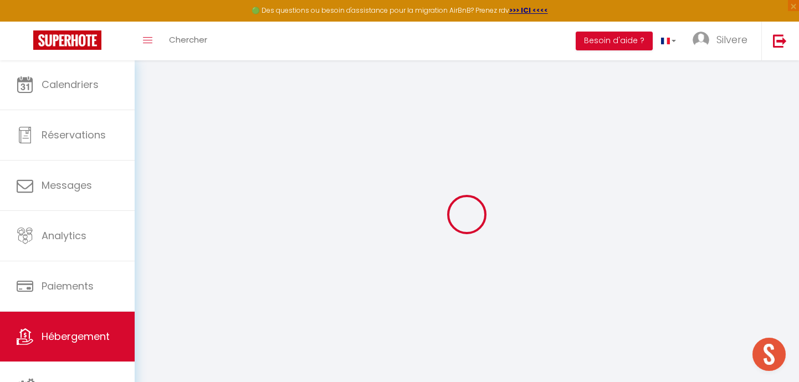
select select
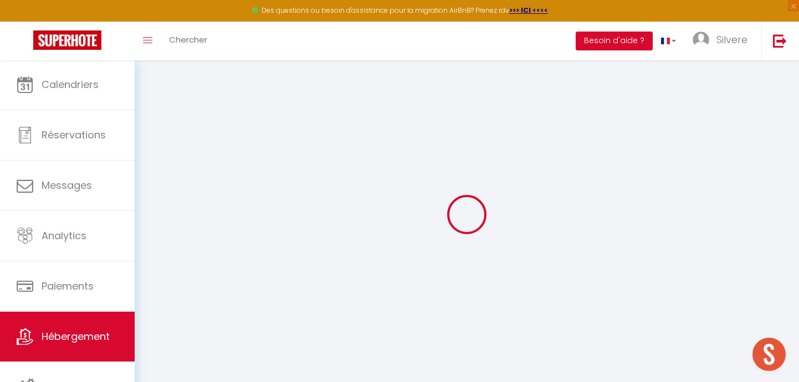
checkbox input "false"
select select
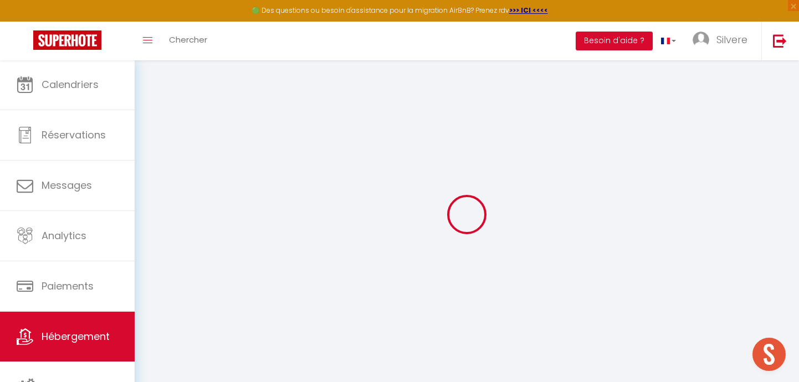
select select
checkbox input "false"
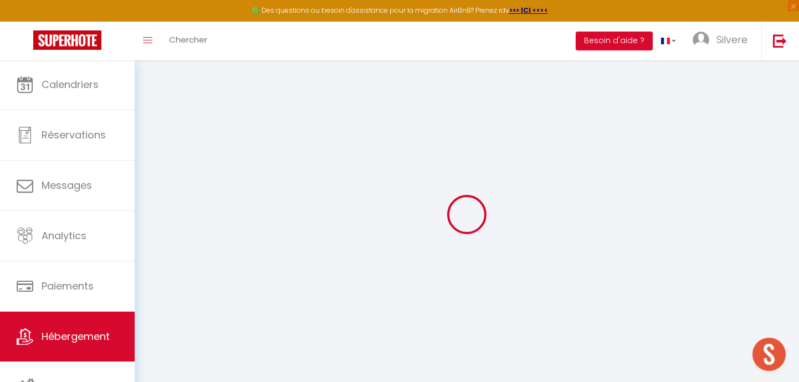
checkbox input "false"
select select "42688"
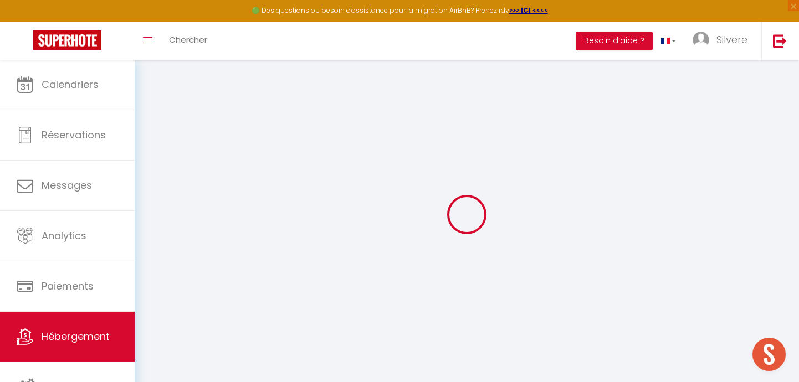
checkbox input "false"
select select "16:00"
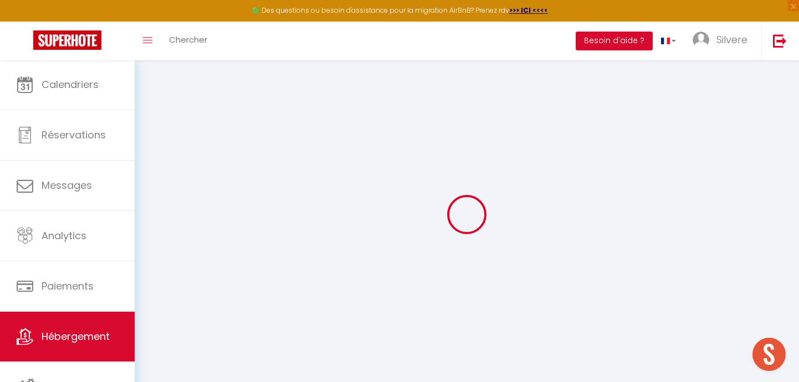
select select "23:45"
select select "11:00"
select select "30"
select select "120"
checkbox input "false"
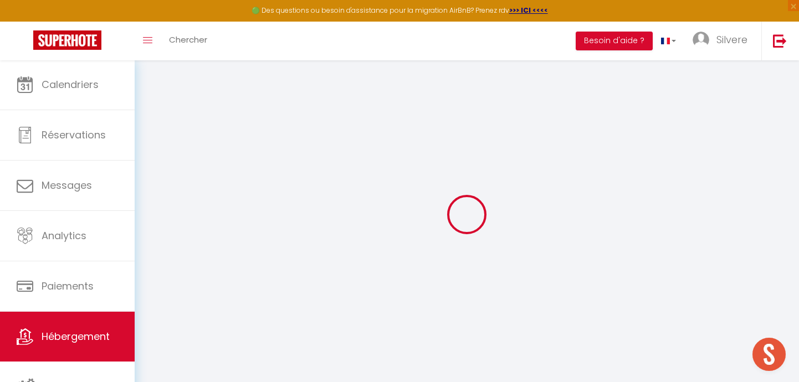
checkbox input "false"
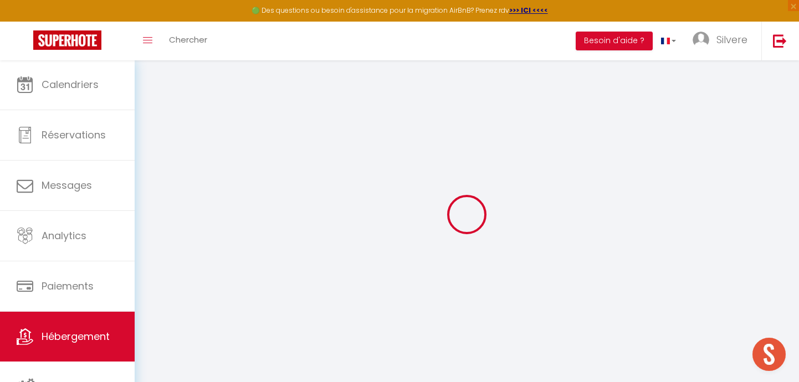
checkbox input "false"
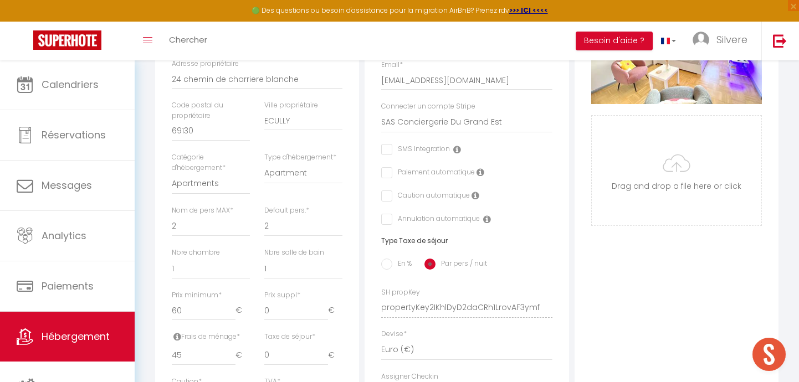
checkbox input "false"
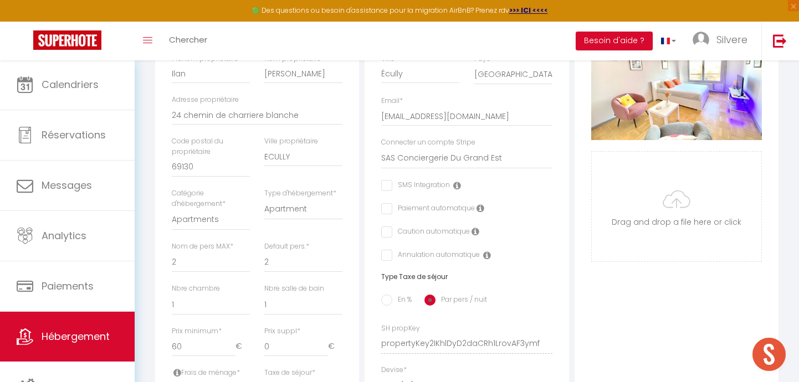
click at [387, 227] on input "checkbox" at bounding box center [384, 232] width 7 height 11
checkbox input "true"
checkbox input "false"
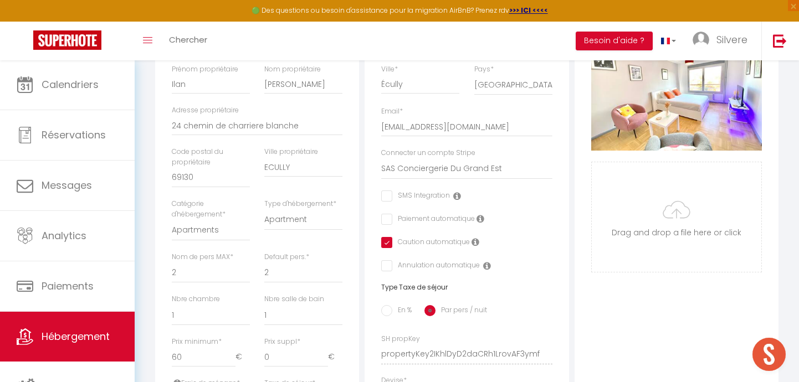
scroll to position [227, 0]
click at [475, 239] on icon at bounding box center [475, 242] width 8 height 9
click at [485, 222] on div "Paiement automatique" at bounding box center [443, 220] width 125 height 12
click at [475, 238] on icon at bounding box center [475, 242] width 8 height 9
click at [510, 214] on div "Paiement automatique" at bounding box center [466, 220] width 171 height 12
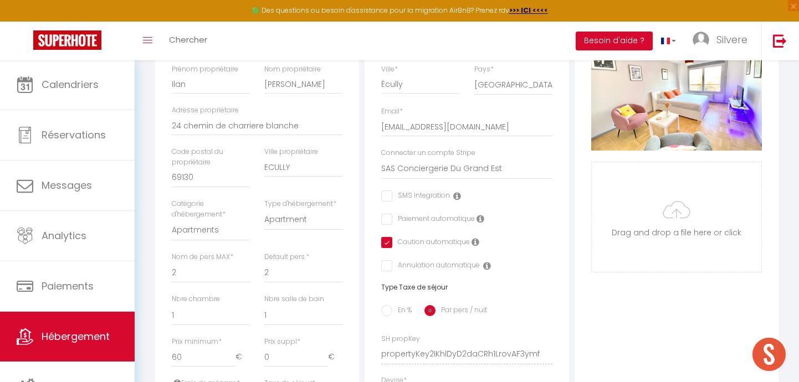
click at [80, 329] on link "Hébergement" at bounding box center [67, 337] width 135 height 50
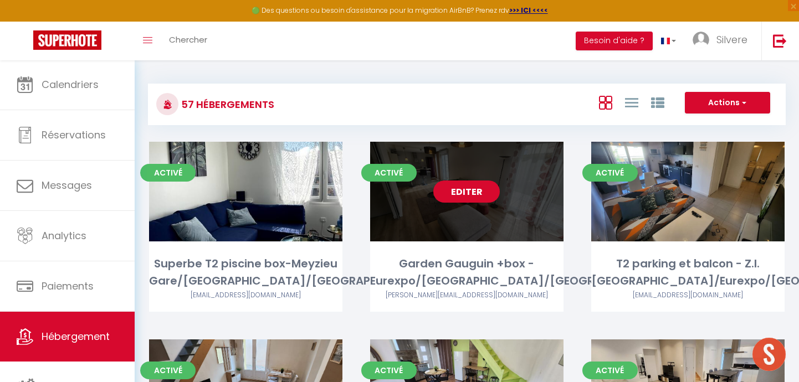
click at [469, 193] on link "Editer" at bounding box center [466, 192] width 66 height 22
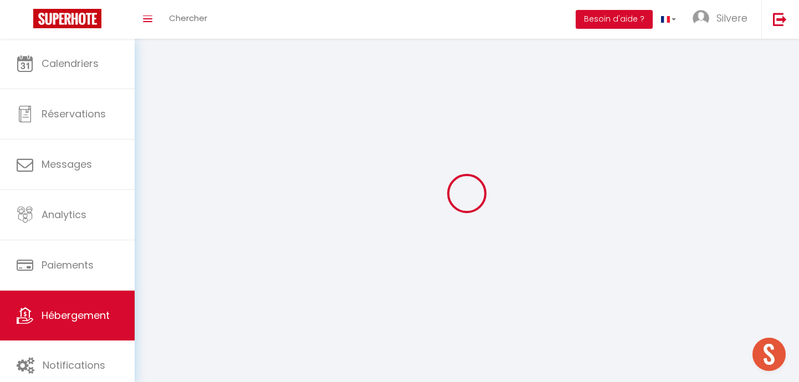
select select "1"
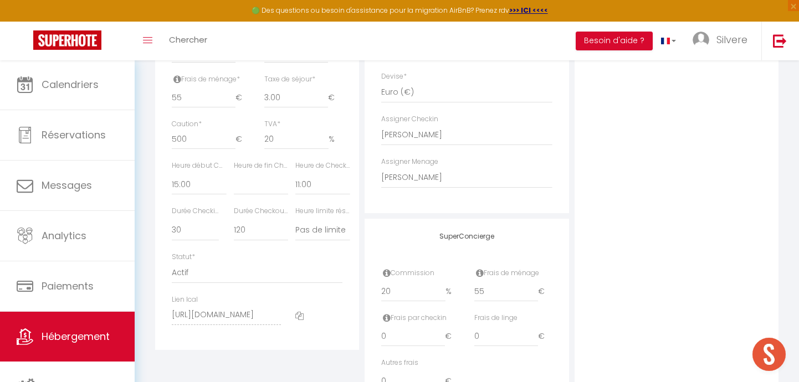
scroll to position [530, 0]
click at [81, 334] on span "Hébergement" at bounding box center [76, 337] width 68 height 14
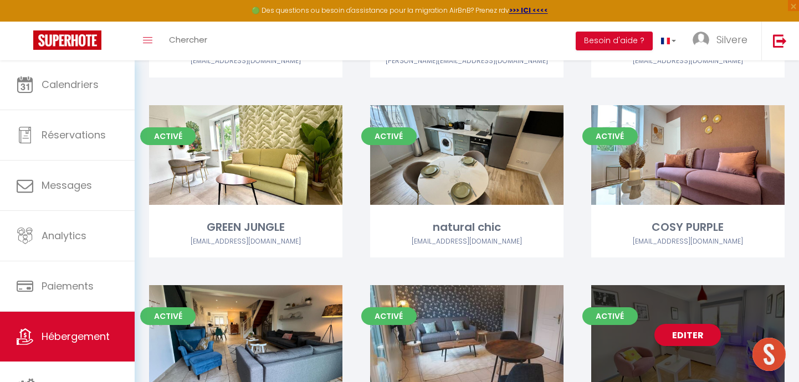
scroll to position [3440, 0]
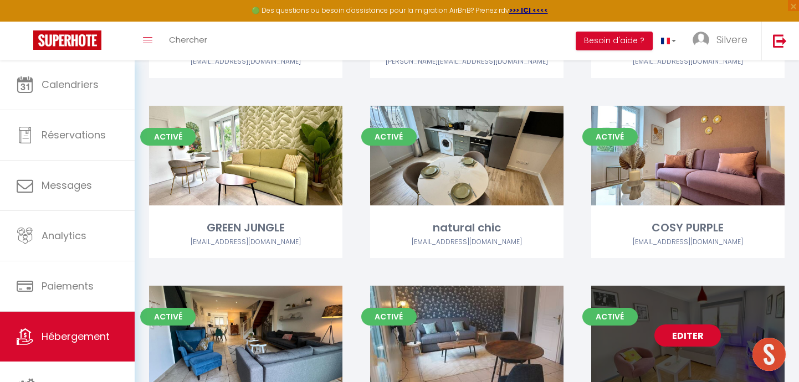
click at [683, 325] on link "Editer" at bounding box center [687, 336] width 66 height 22
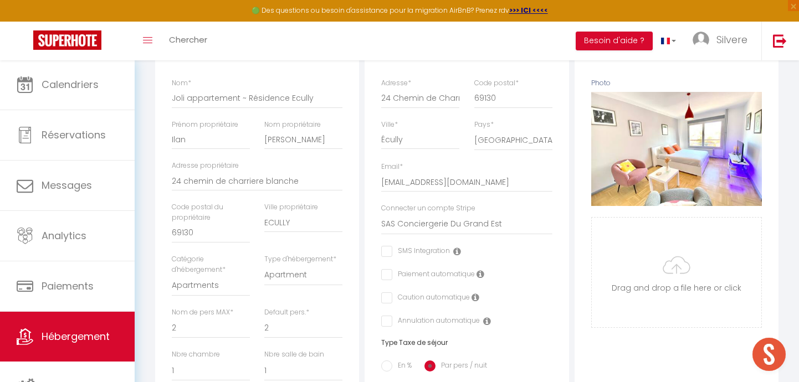
scroll to position [172, 0]
click at [44, 341] on span "Hébergement" at bounding box center [76, 337] width 68 height 14
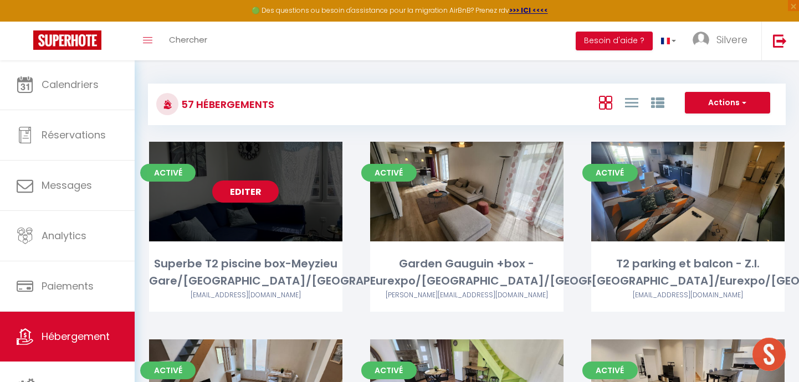
click at [254, 192] on link "Editer" at bounding box center [245, 192] width 66 height 22
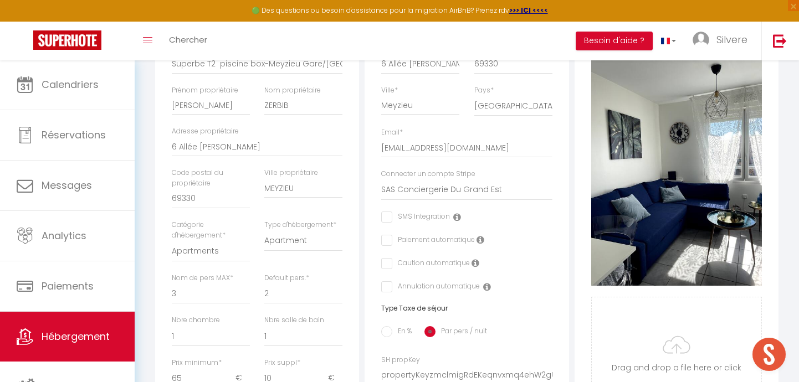
scroll to position [212, 0]
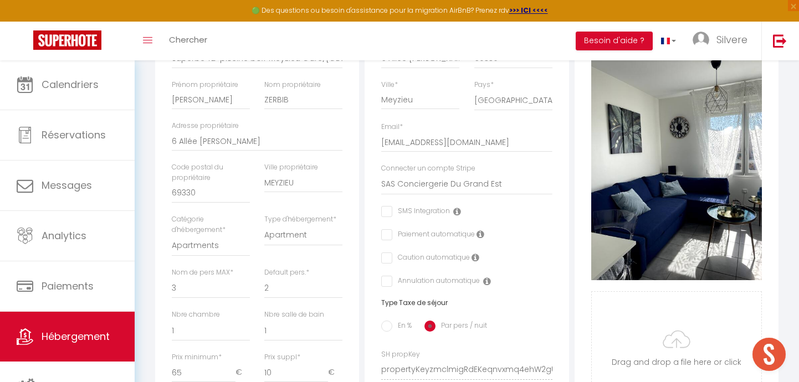
click at [74, 343] on span "Hébergement" at bounding box center [76, 337] width 68 height 14
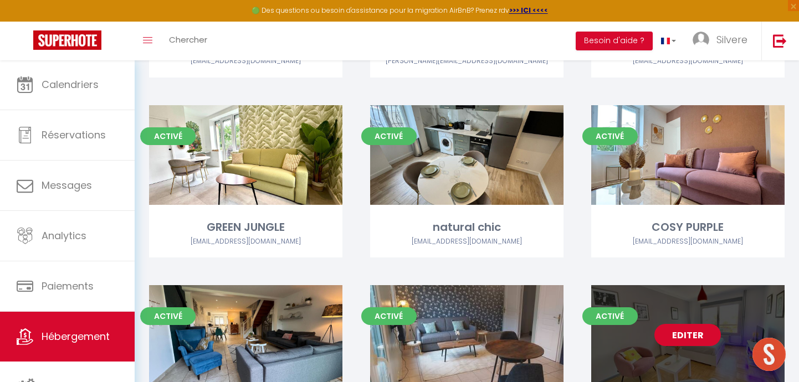
scroll to position [3440, 0]
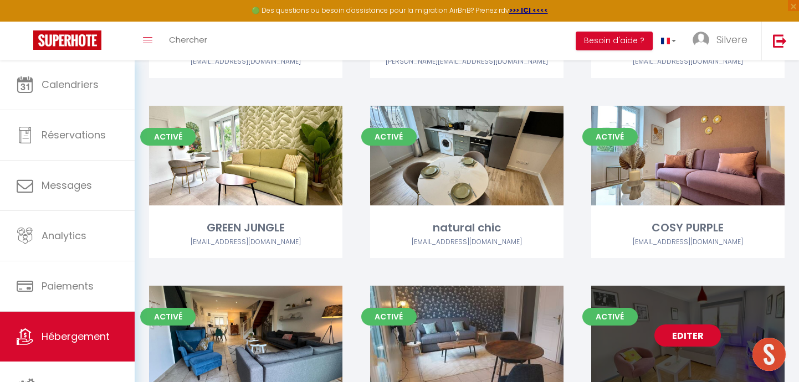
click at [681, 325] on link "Editer" at bounding box center [687, 336] width 66 height 22
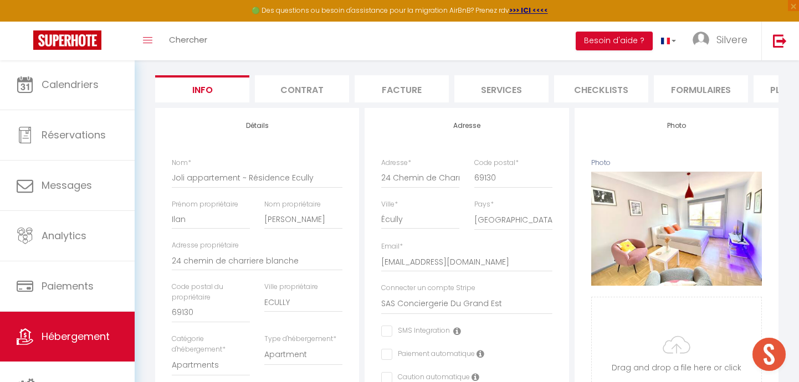
scroll to position [94, 0]
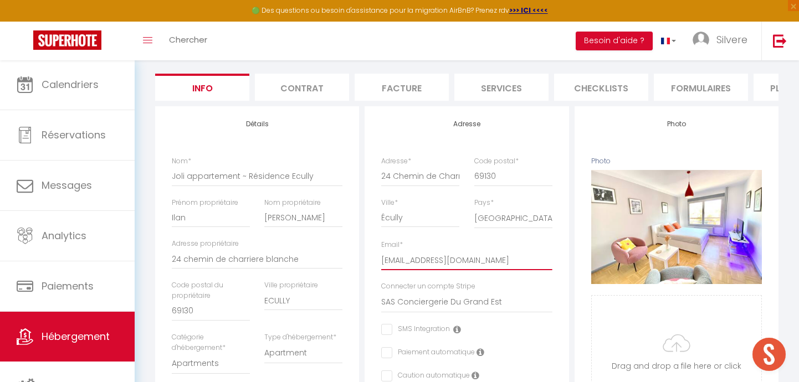
click at [547, 261] on input "[EMAIL_ADDRESS][DOMAIN_NAME]" at bounding box center [466, 260] width 171 height 20
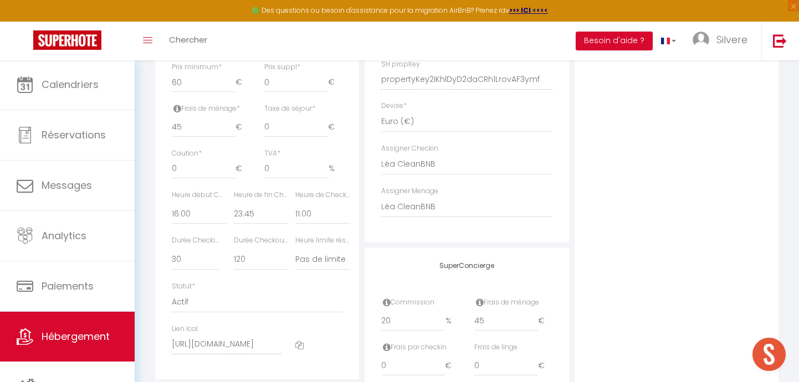
scroll to position [502, 0]
click at [195, 166] on input "0" at bounding box center [204, 169] width 64 height 20
click at [573, 139] on div "Photo Photo Supprimer Drag and drop a file here or click Ooops, something wrong…" at bounding box center [676, 71] width 209 height 747
click at [290, 159] on input "0" at bounding box center [296, 169] width 64 height 20
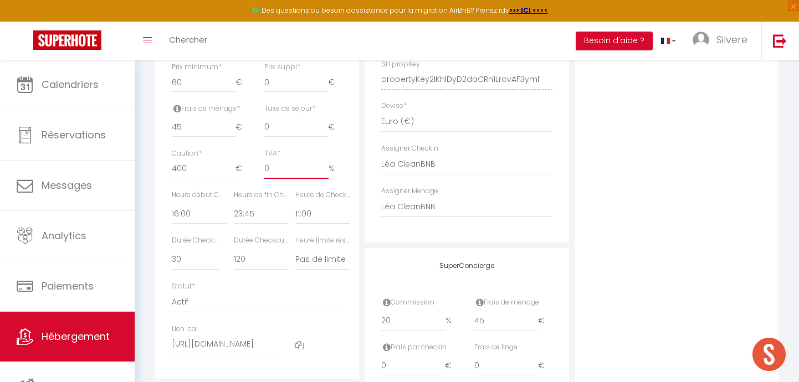
click at [290, 159] on input "0" at bounding box center [296, 169] width 64 height 20
click at [658, 158] on div "Photo Photo Supprimer Drag and drop a file here or click Ooops, something wrong…" at bounding box center [676, 71] width 204 height 747
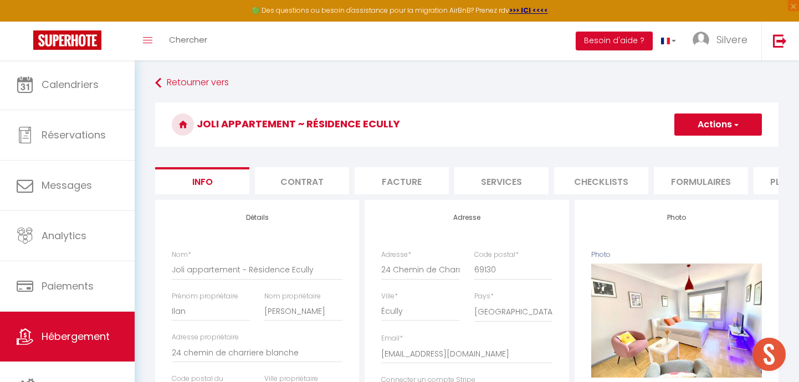
scroll to position [0, 0]
click at [707, 127] on button "Actions" at bounding box center [718, 125] width 88 height 22
click at [681, 153] on input "Enregistrer" at bounding box center [674, 148] width 41 height 11
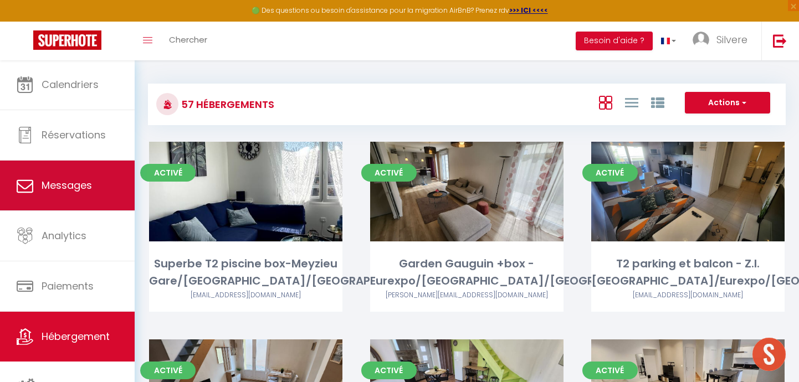
click at [83, 183] on span "Messages" at bounding box center [67, 185] width 50 height 14
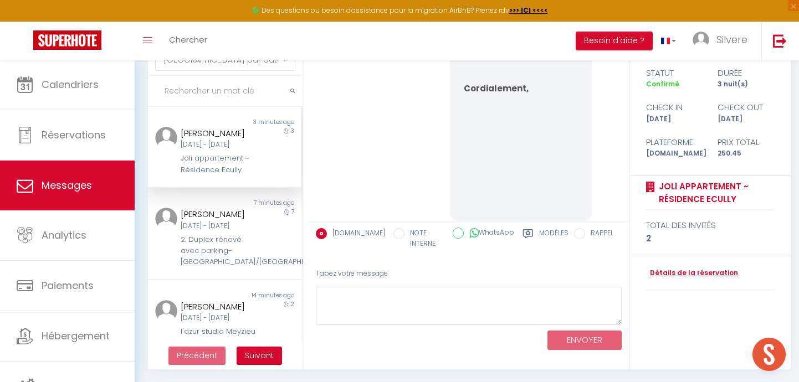
scroll to position [5650, 0]
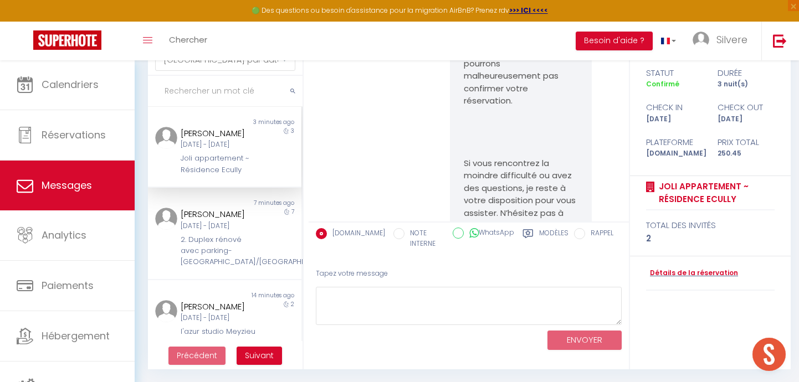
click at [200, 176] on div "Joli appartement ~ Résidence Ecully" at bounding box center [218, 164] width 75 height 23
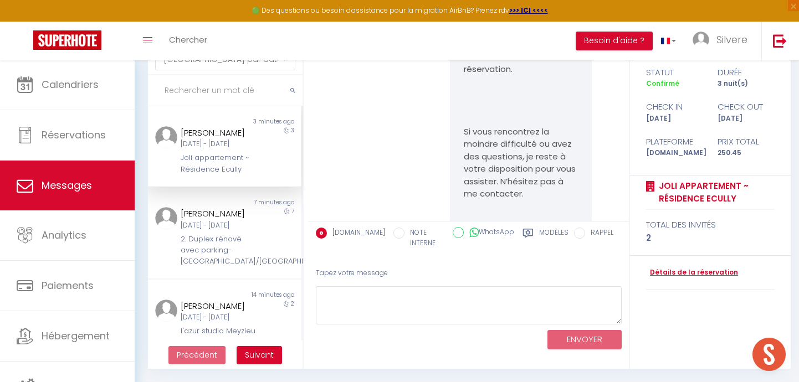
scroll to position [68, 0]
click at [552, 233] on label "Modèles" at bounding box center [553, 239] width 29 height 23
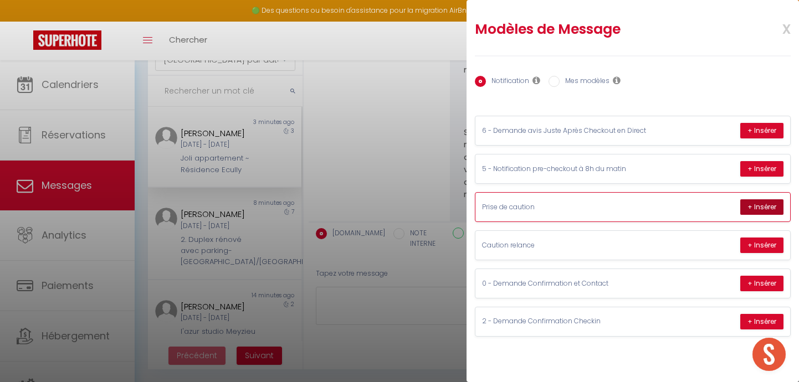
click at [762, 207] on button "+ Insérer" at bounding box center [761, 207] width 43 height 16
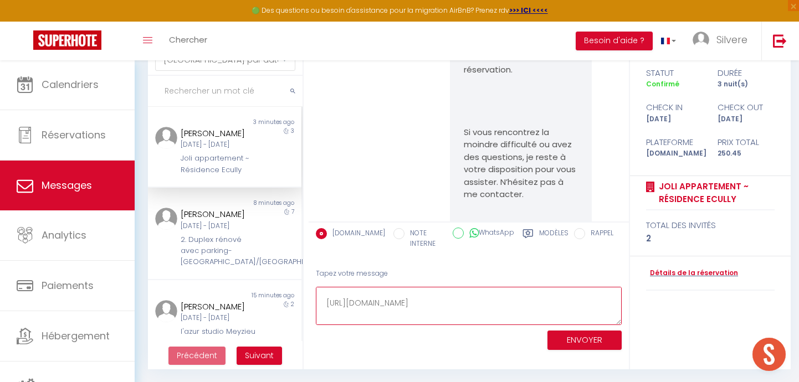
scroll to position [174, 0]
click at [577, 336] on button "ENVOYER" at bounding box center [584, 340] width 74 height 19
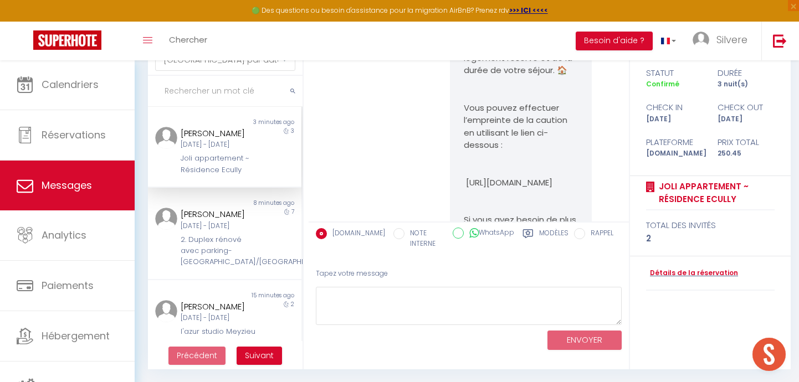
scroll to position [6348, 0]
drag, startPoint x: 519, startPoint y: 131, endPoint x: 500, endPoint y: 141, distance: 21.6
click at [500, 141] on pre "Bonjour [PERSON_NAME], Nous vous remercions pour votre réservation avec nous ! …" at bounding box center [521, 39] width 114 height 573
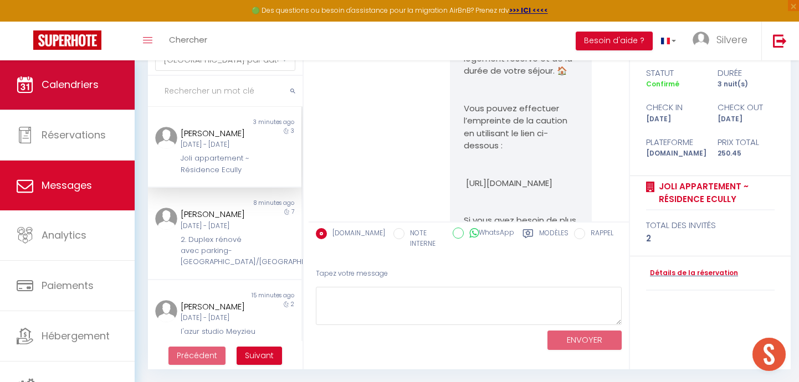
click at [76, 99] on link "Calendriers" at bounding box center [67, 85] width 135 height 50
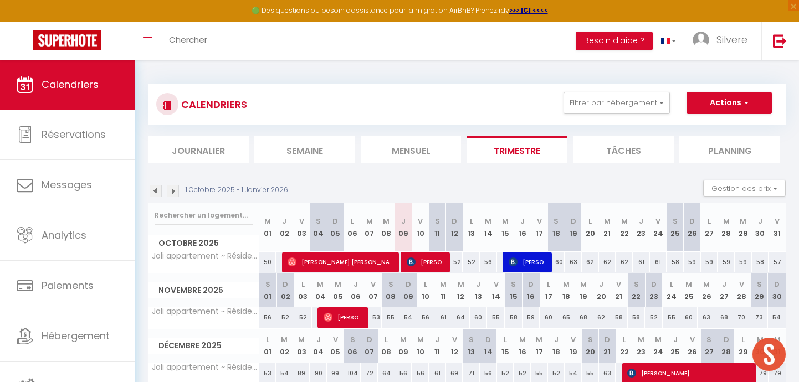
click at [392, 147] on li "Mensuel" at bounding box center [411, 149] width 101 height 27
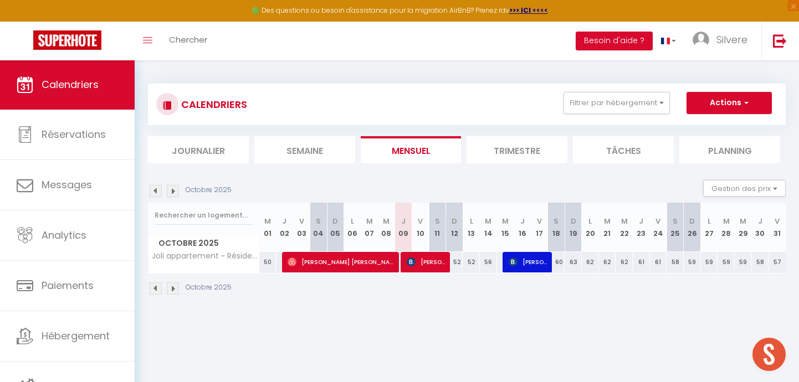
click at [176, 193] on img at bounding box center [173, 191] width 12 height 12
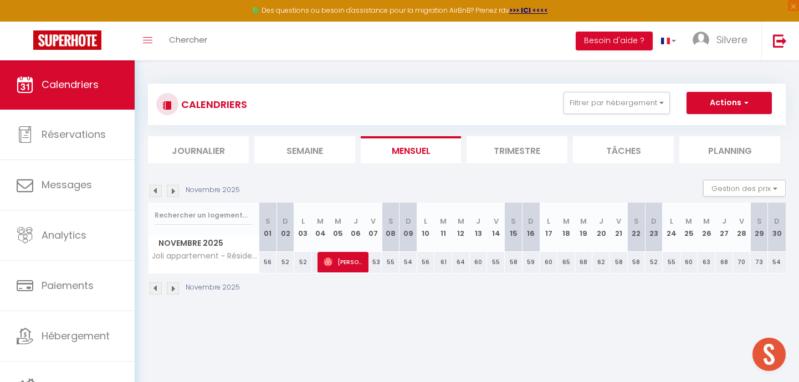
click at [176, 193] on img at bounding box center [173, 191] width 12 height 12
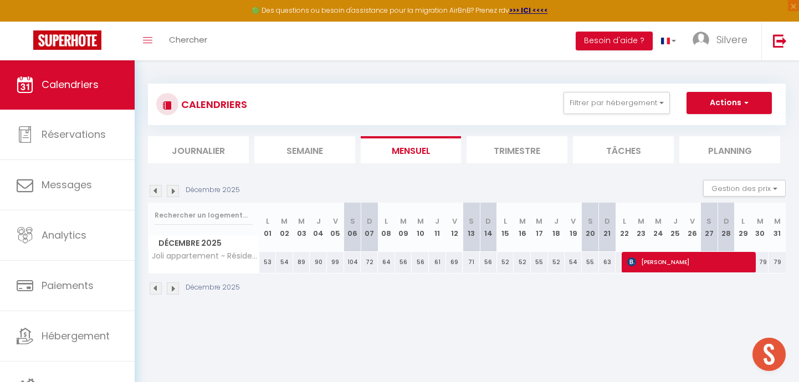
click at [678, 266] on span "[PERSON_NAME]" at bounding box center [690, 262] width 126 height 21
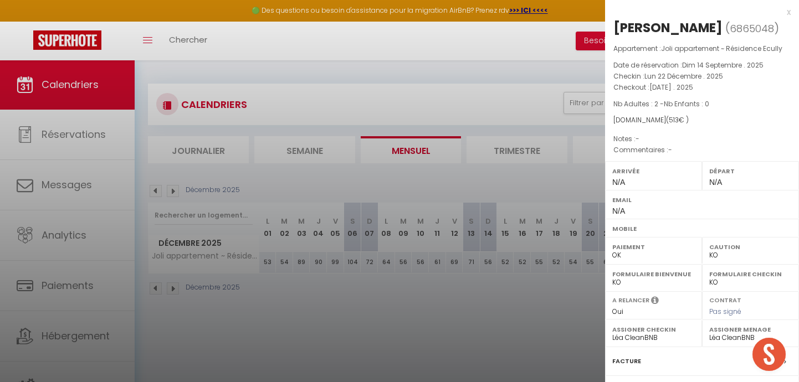
click at [404, 202] on div at bounding box center [399, 191] width 799 height 382
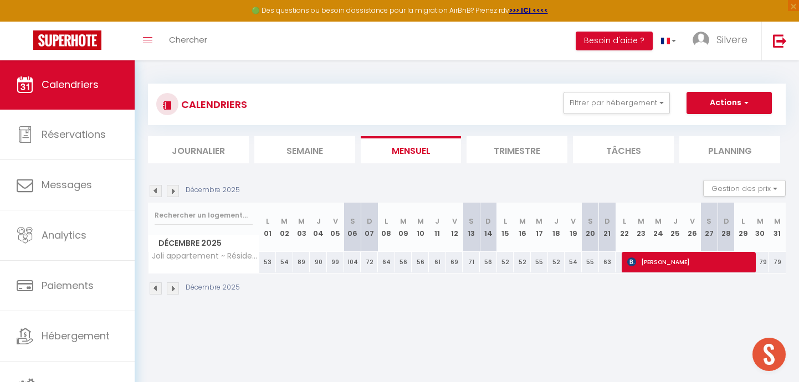
click at [151, 191] on img at bounding box center [156, 191] width 12 height 12
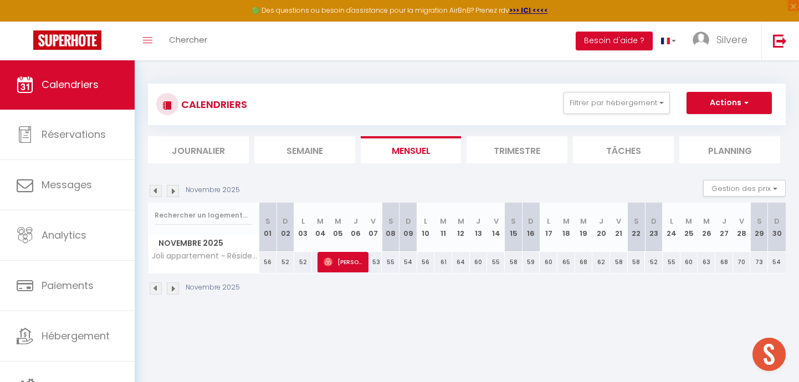
click at [151, 191] on img at bounding box center [156, 191] width 12 height 12
